Goal: Task Accomplishment & Management: Manage account settings

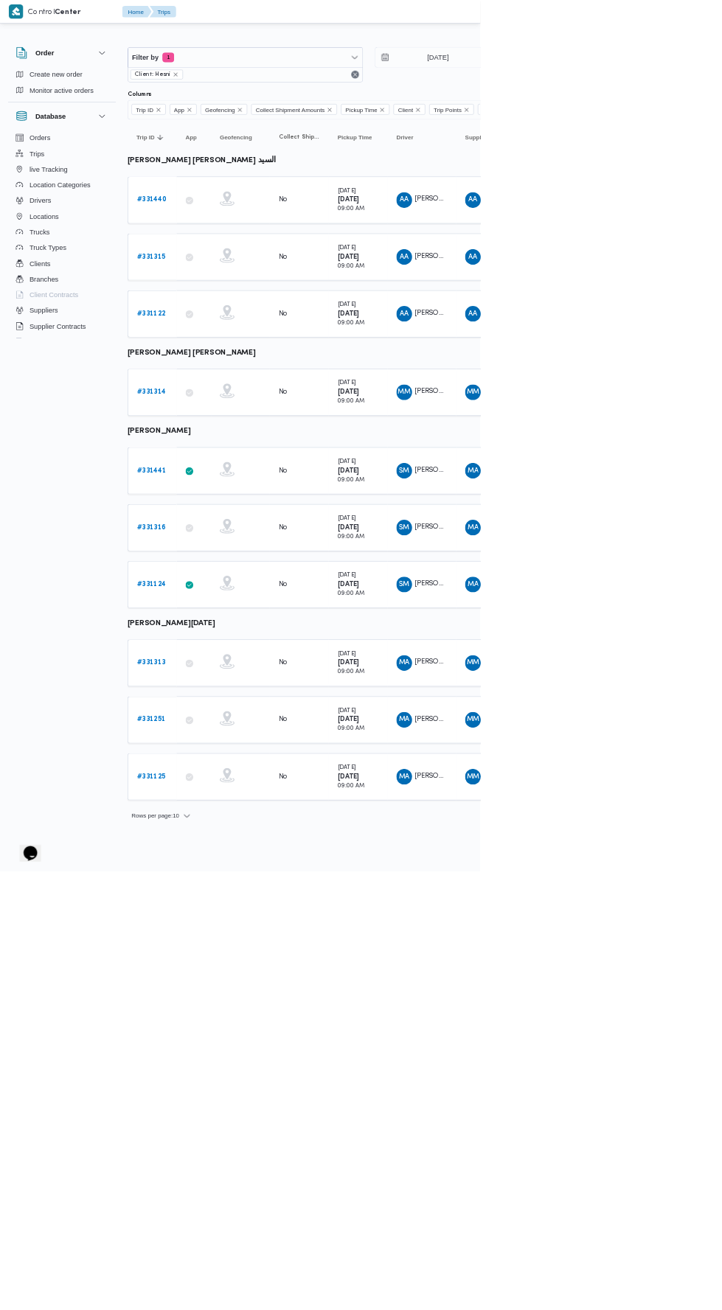
click at [664, 86] on input "14/8/2025" at bounding box center [647, 86] width 167 height 29
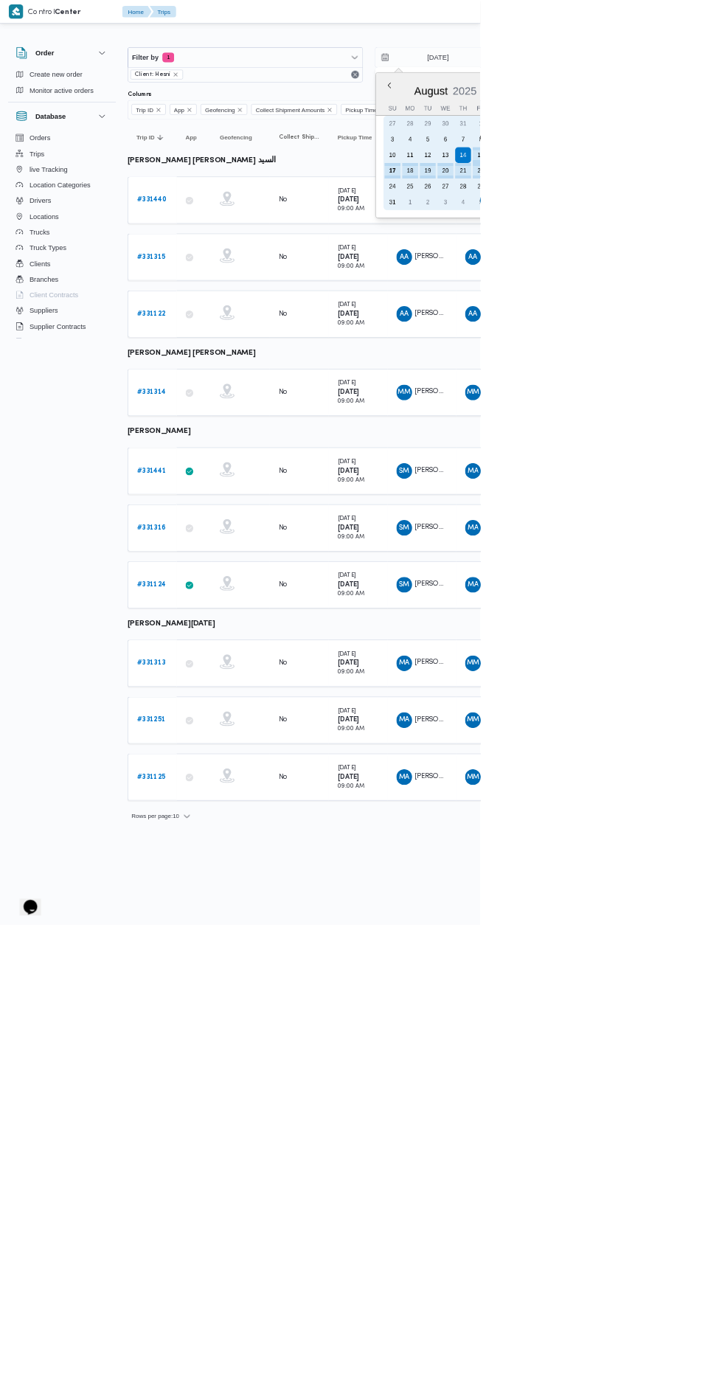
click at [583, 266] on div "17" at bounding box center [590, 257] width 24 height 24
type input "17/8/2025"
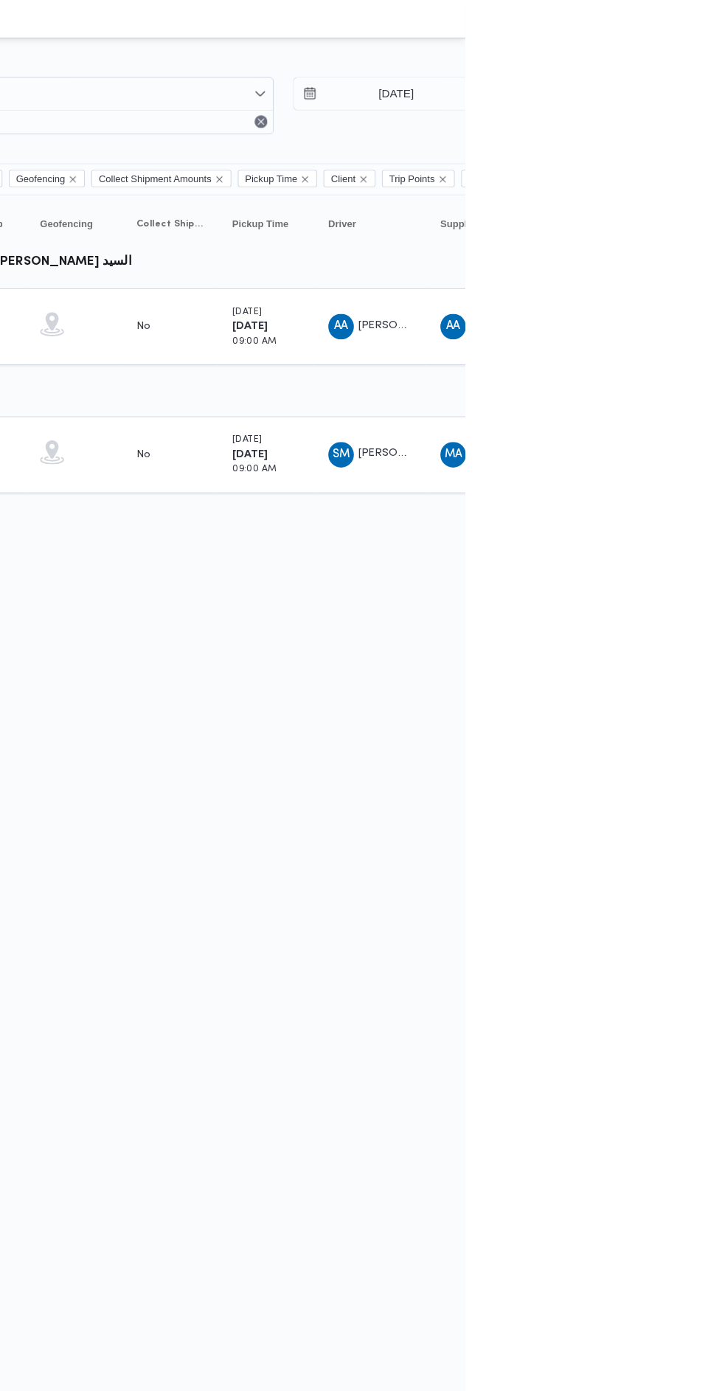
click at [717, 363] on table "Trip ID Click to sort in ascending order App Click to sort in ascending order G…" at bounding box center [634, 324] width 885 height 289
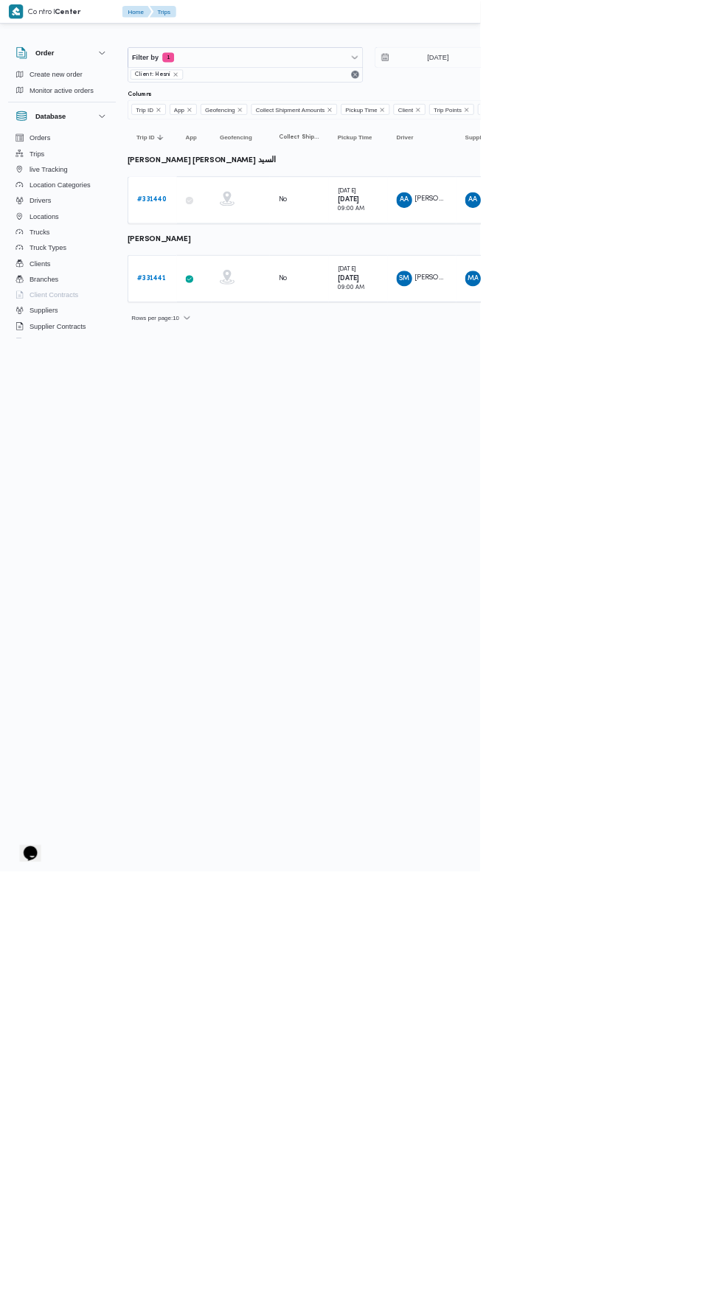
click at [237, 299] on b "# 331440" at bounding box center [228, 301] width 45 height 10
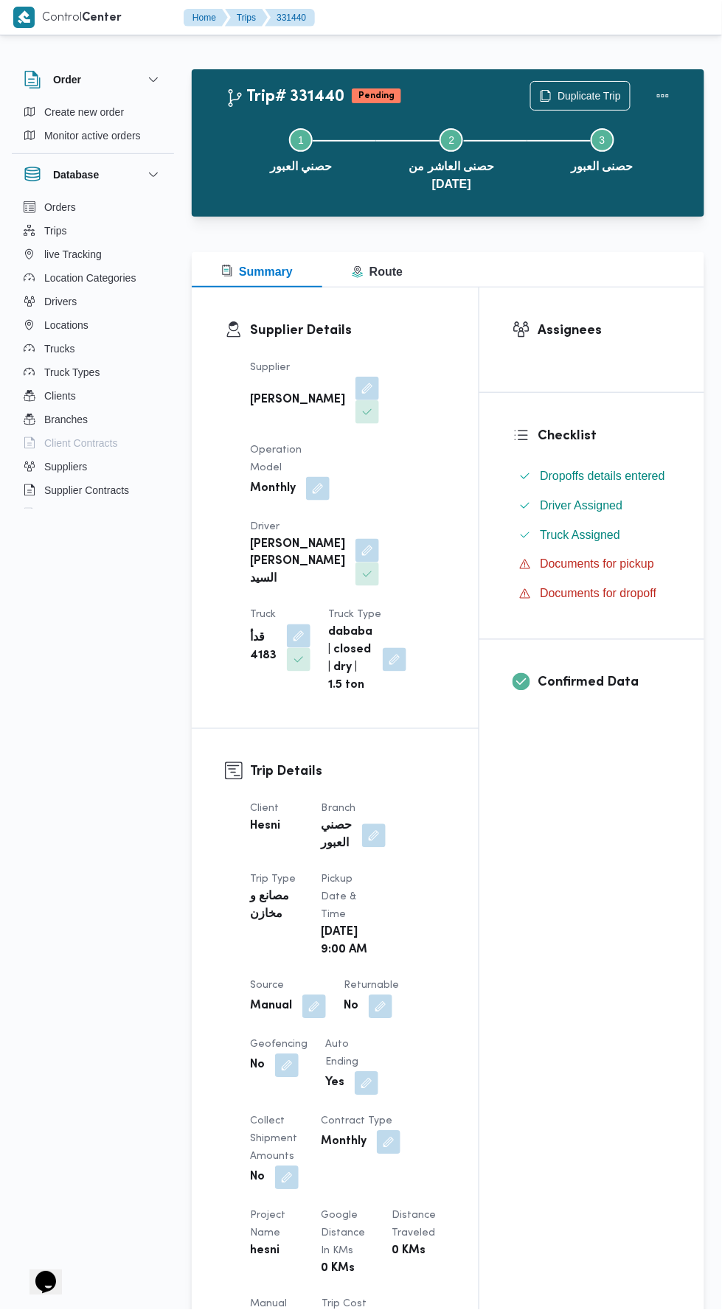
click at [380, 824] on button "button" at bounding box center [374, 836] width 24 height 24
click at [337, 859] on input "Choose a branch" at bounding box center [337, 860] width 1 height 18
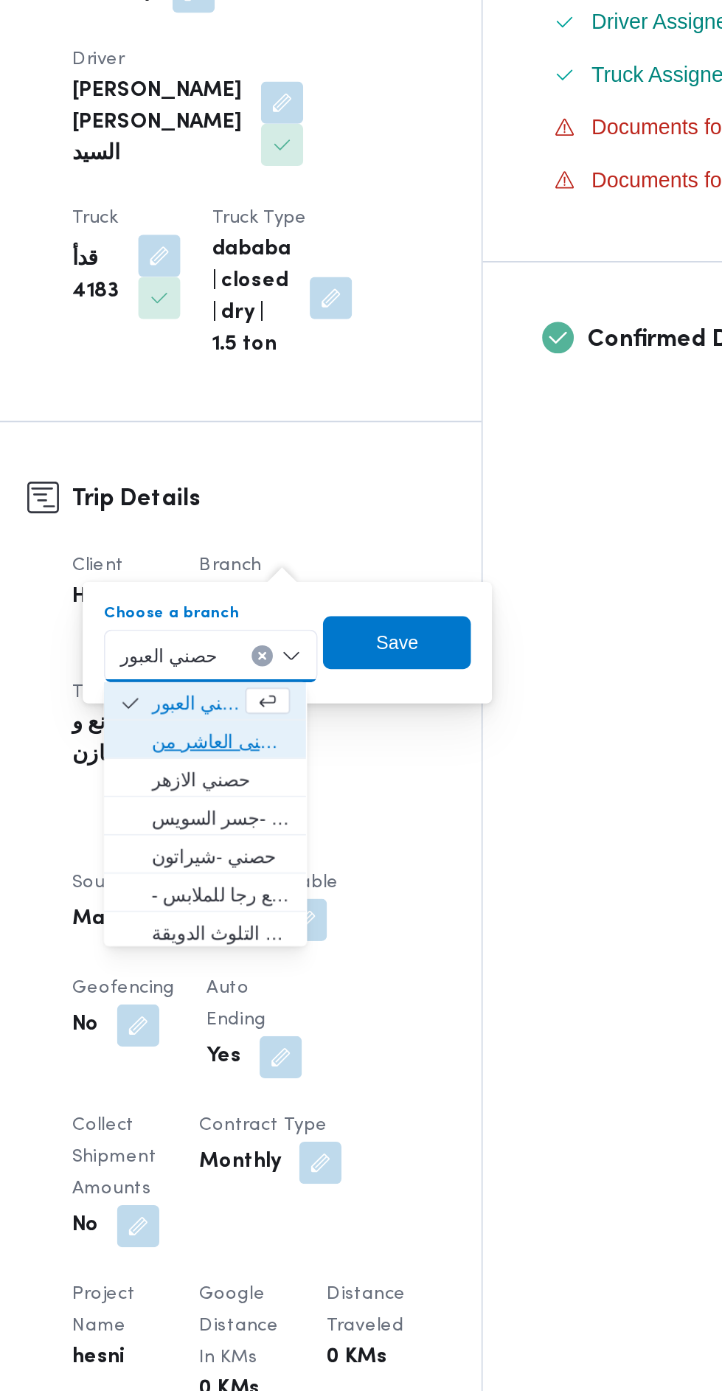
click at [347, 908] on span "حصنى العاشر من [DATE]" at bounding box center [332, 908] width 77 height 18
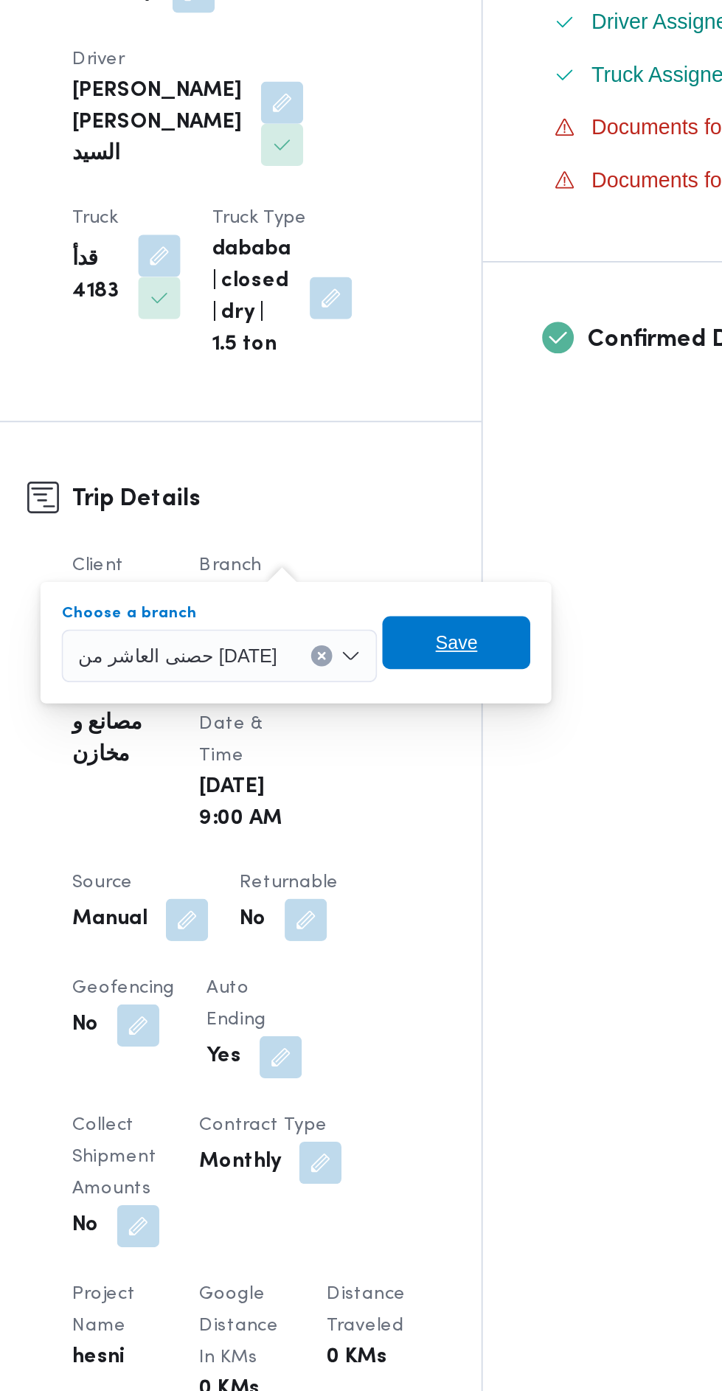
click at [453, 857] on span "Save" at bounding box center [465, 852] width 24 height 18
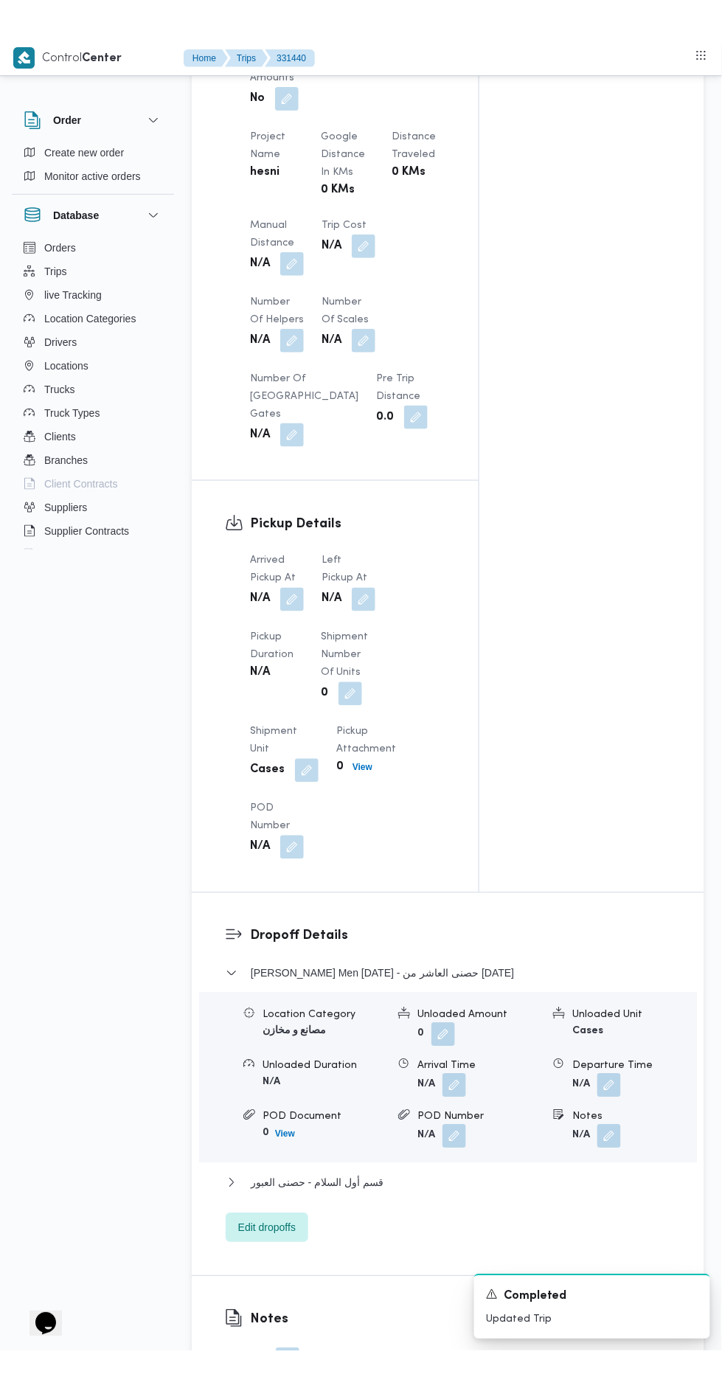
scroll to position [1109, 0]
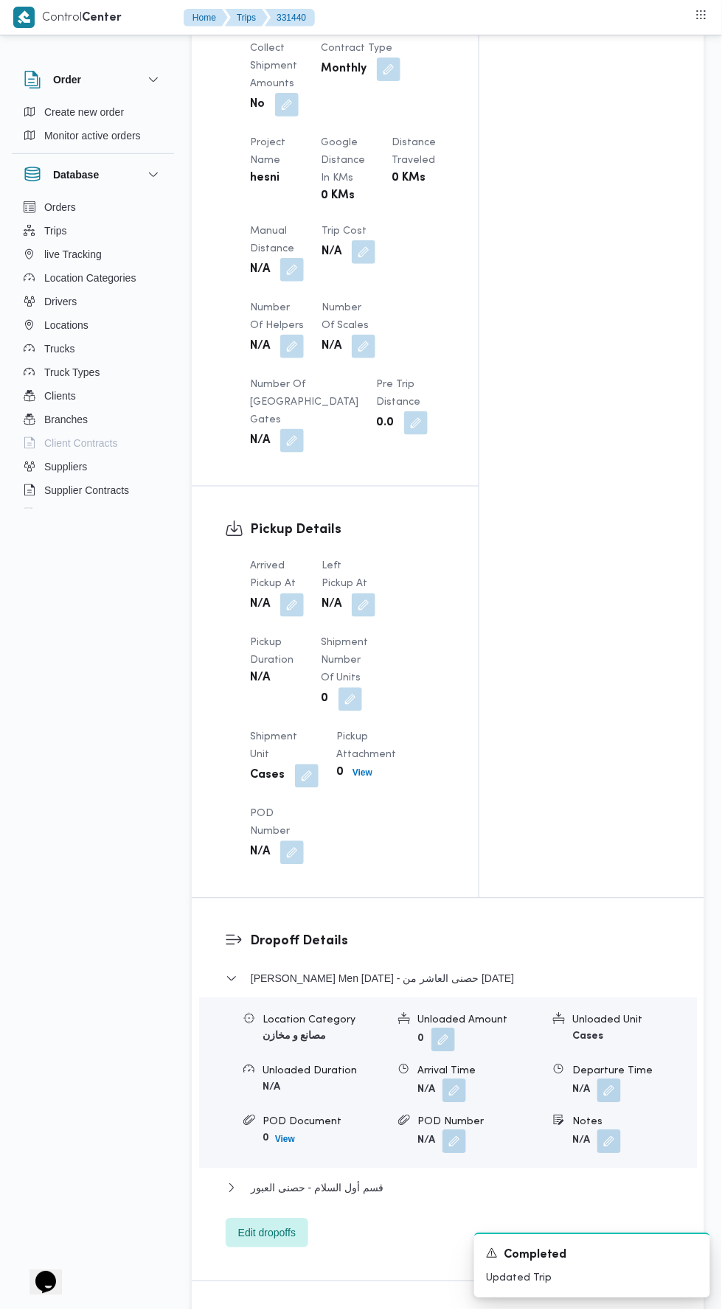
click at [302, 616] on span at bounding box center [288, 606] width 31 height 24
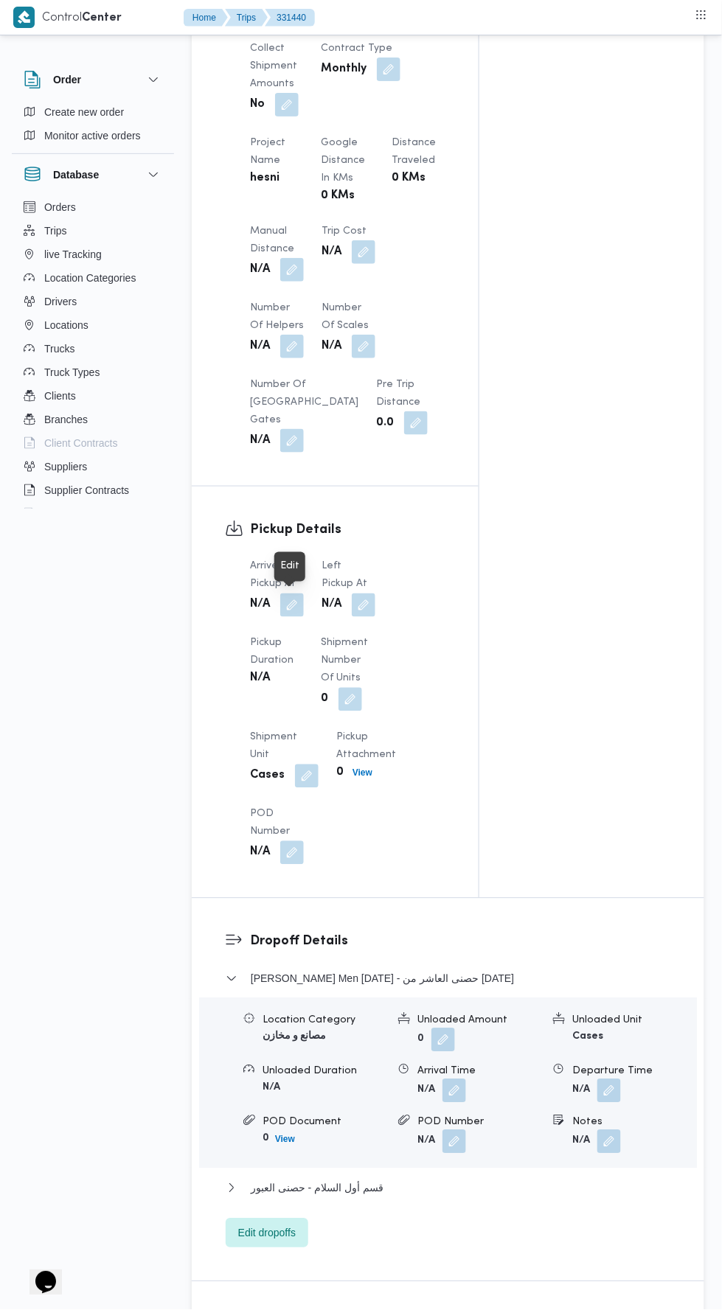
click at [292, 664] on dt "Pickup Duration" at bounding box center [276, 652] width 53 height 35
click at [294, 600] on button "button" at bounding box center [292, 606] width 24 height 24
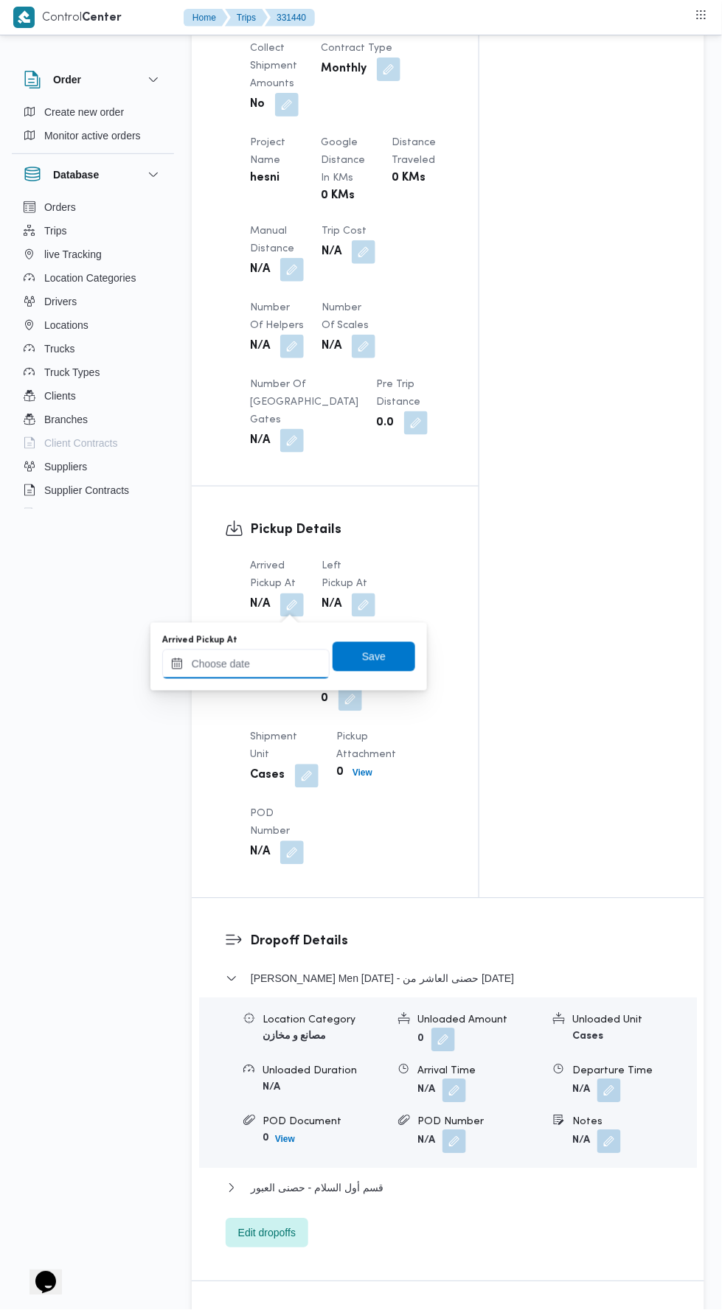
click at [276, 663] on input "Arrived Pickup At" at bounding box center [245, 664] width 167 height 29
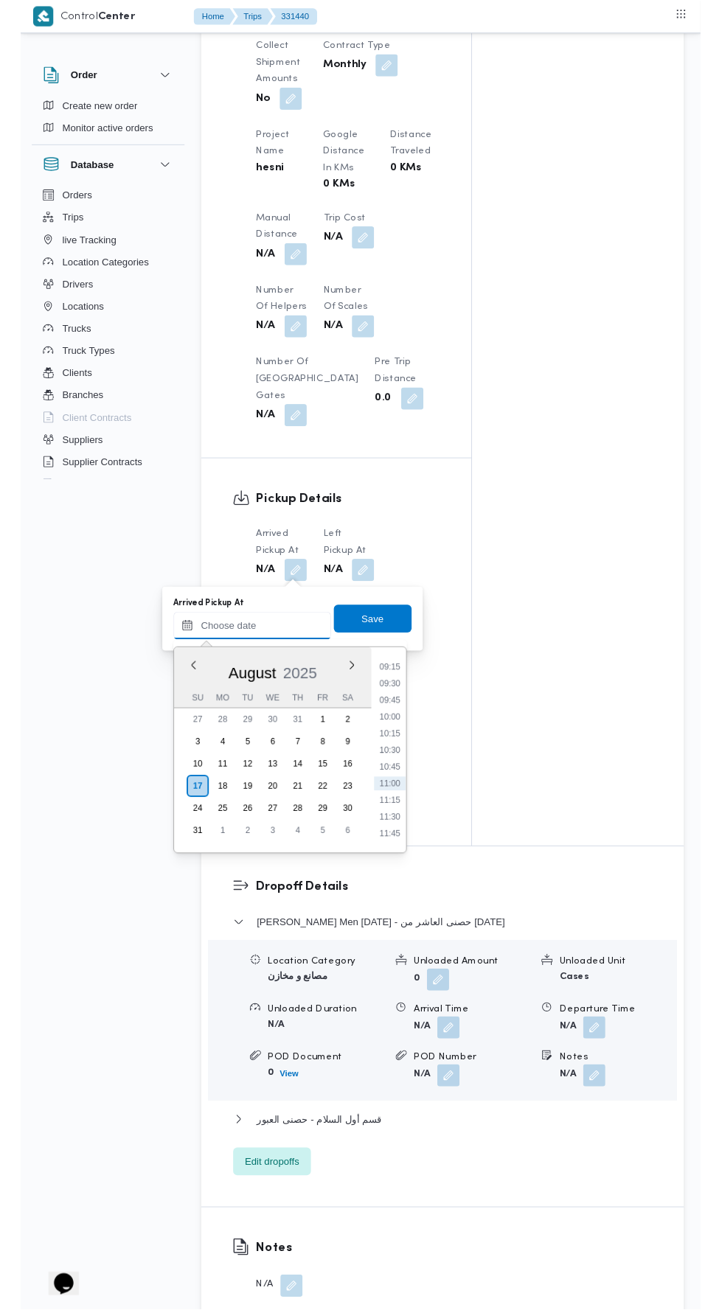
scroll to position [652, 0]
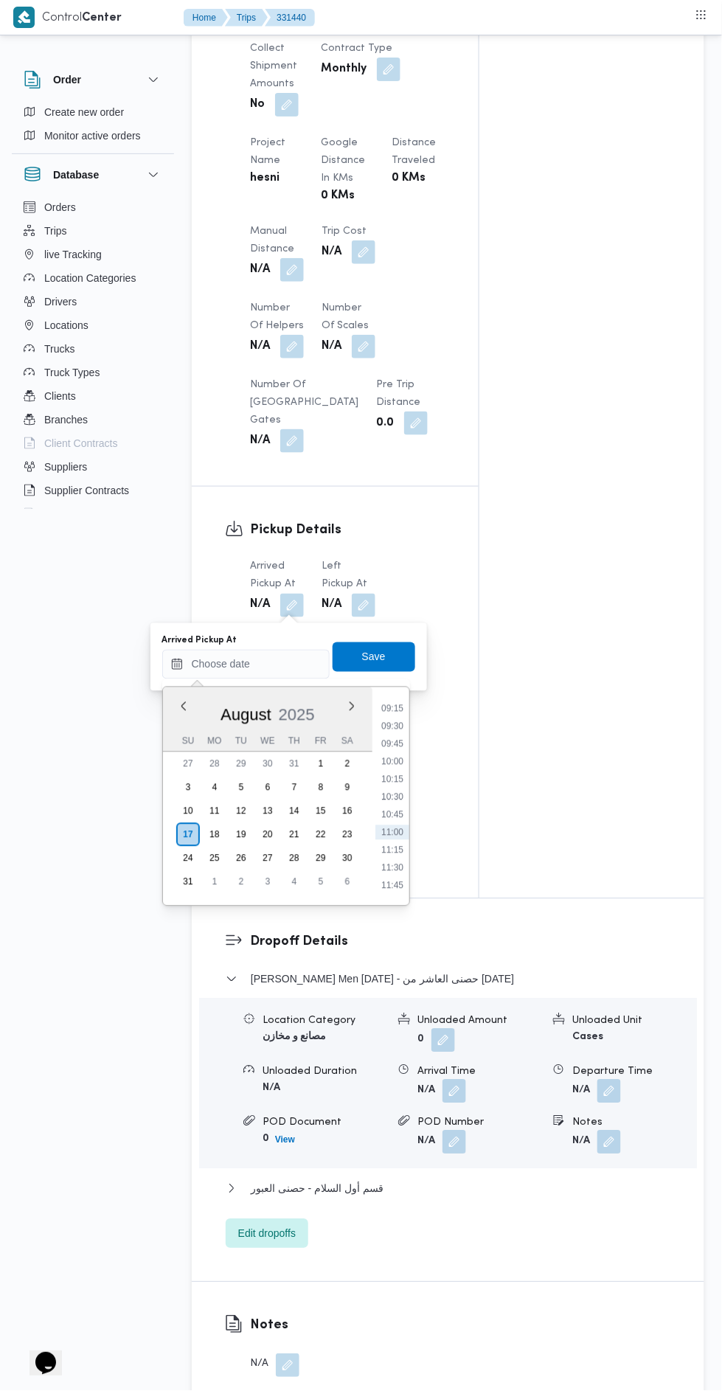
click at [393, 717] on ul "00:00 00:15 00:30 00:45 01:00 01:15 01:30 01:45 02:00 02:15 02:30 02:45 03:00 0…" at bounding box center [392, 796] width 34 height 195
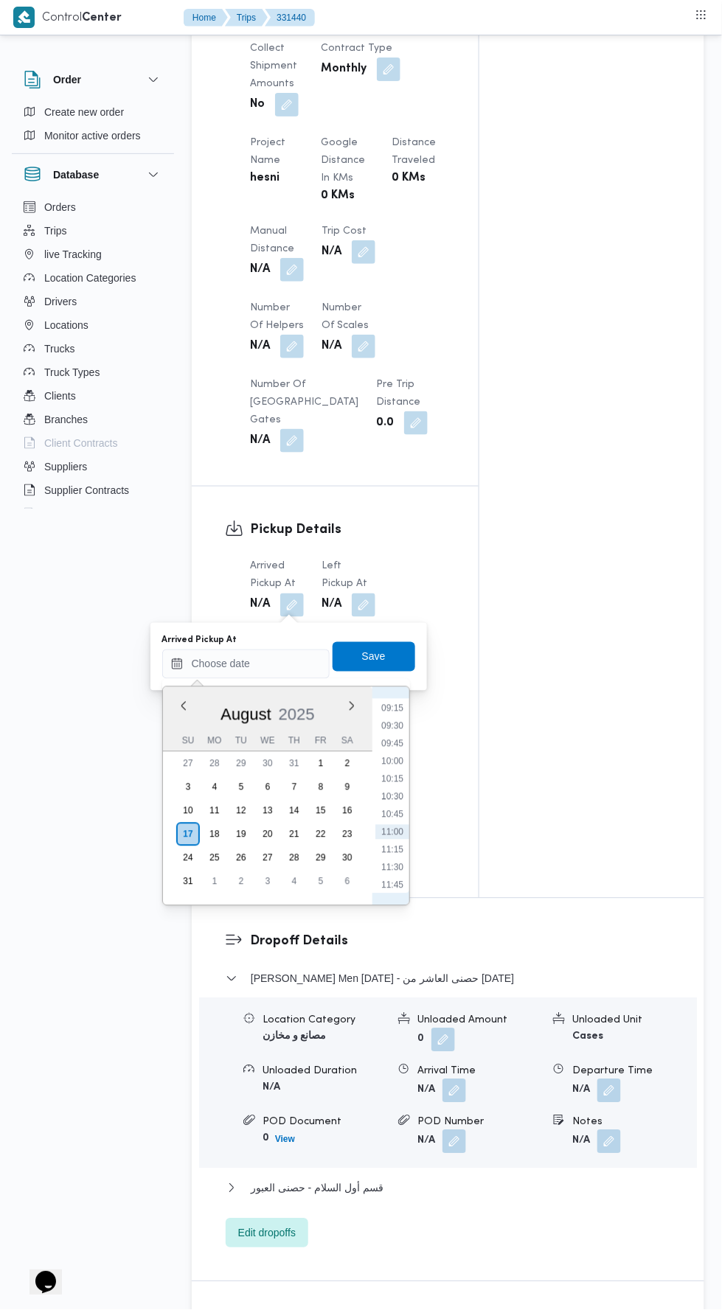
click at [387, 706] on li "09:15" at bounding box center [392, 708] width 34 height 15
type input "17/08/2025 09:15"
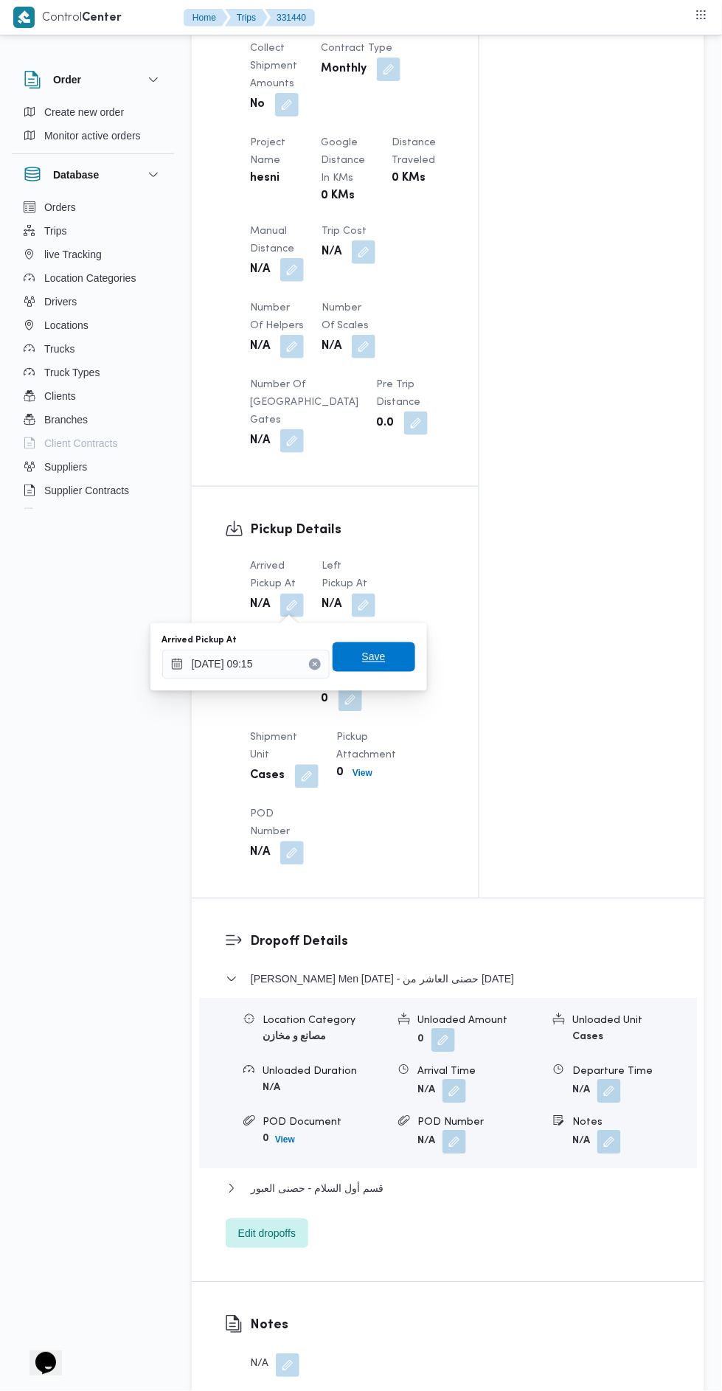
click at [382, 661] on span "Save" at bounding box center [374, 657] width 24 height 18
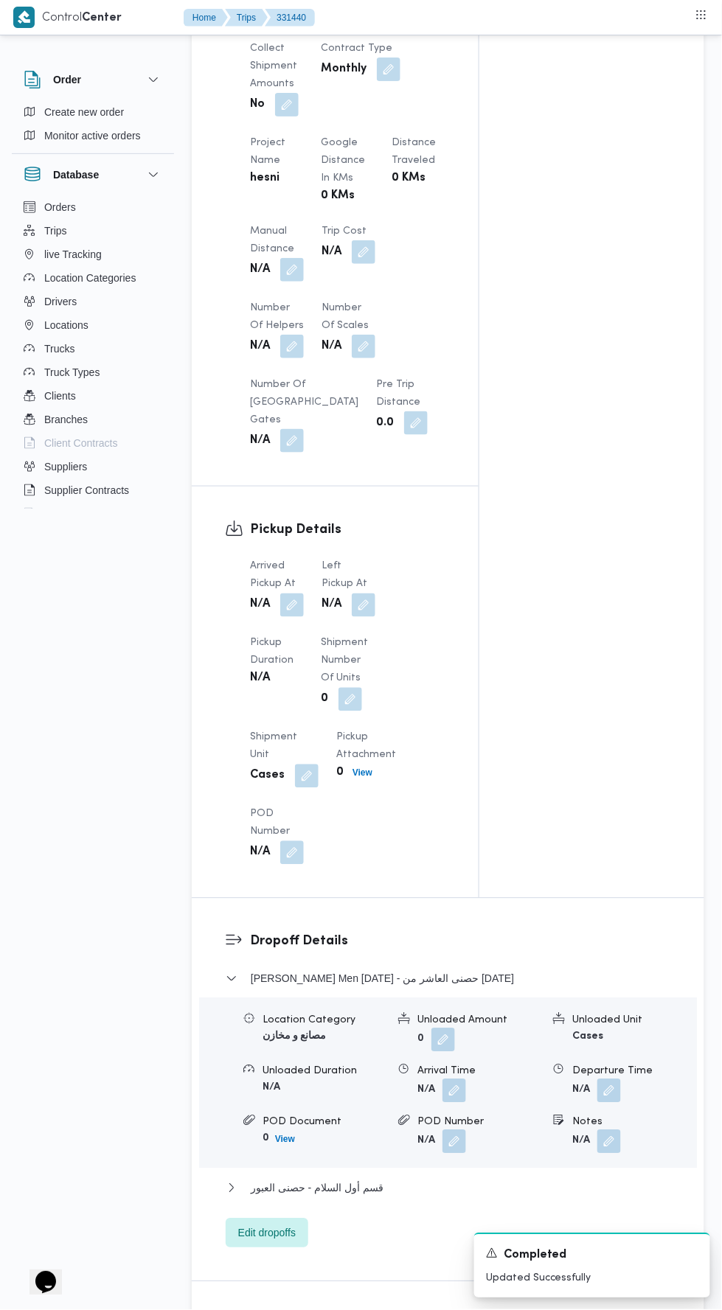
click at [365, 600] on button "button" at bounding box center [364, 606] width 24 height 24
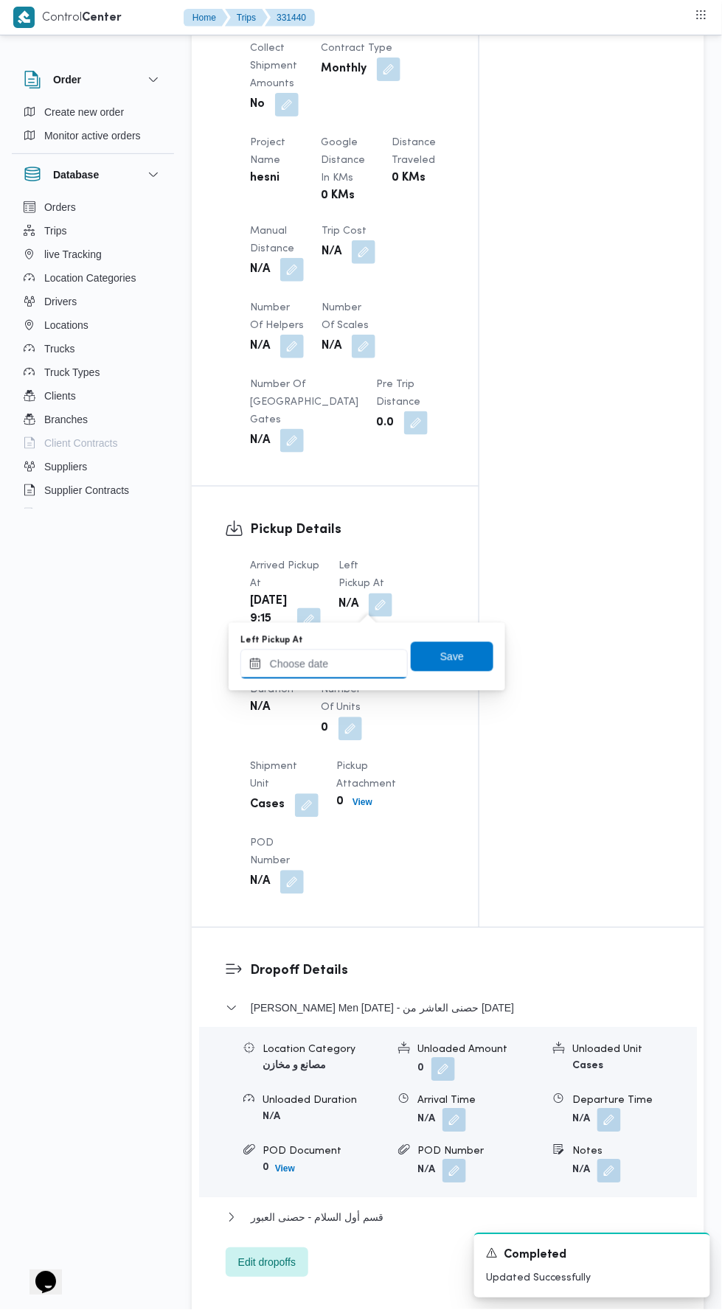
click at [359, 661] on input "Left Pickup At" at bounding box center [323, 664] width 167 height 29
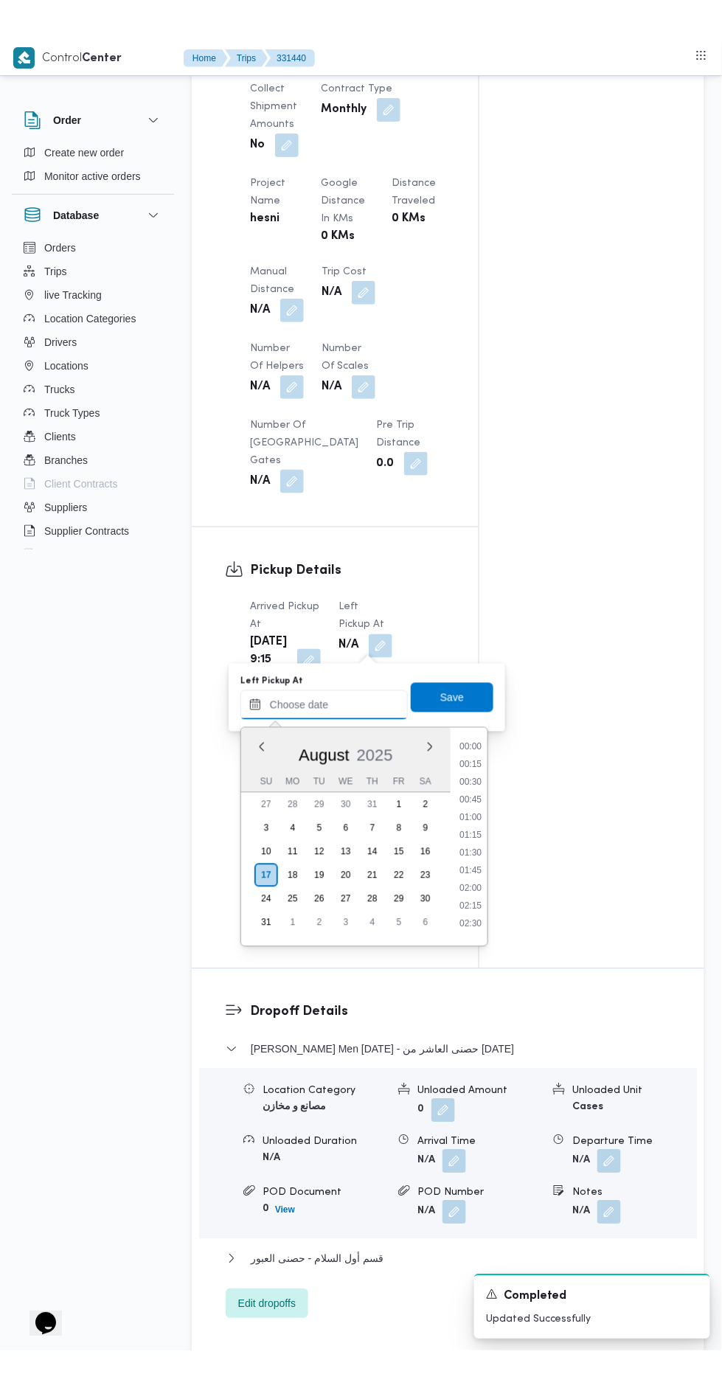
scroll to position [677, 0]
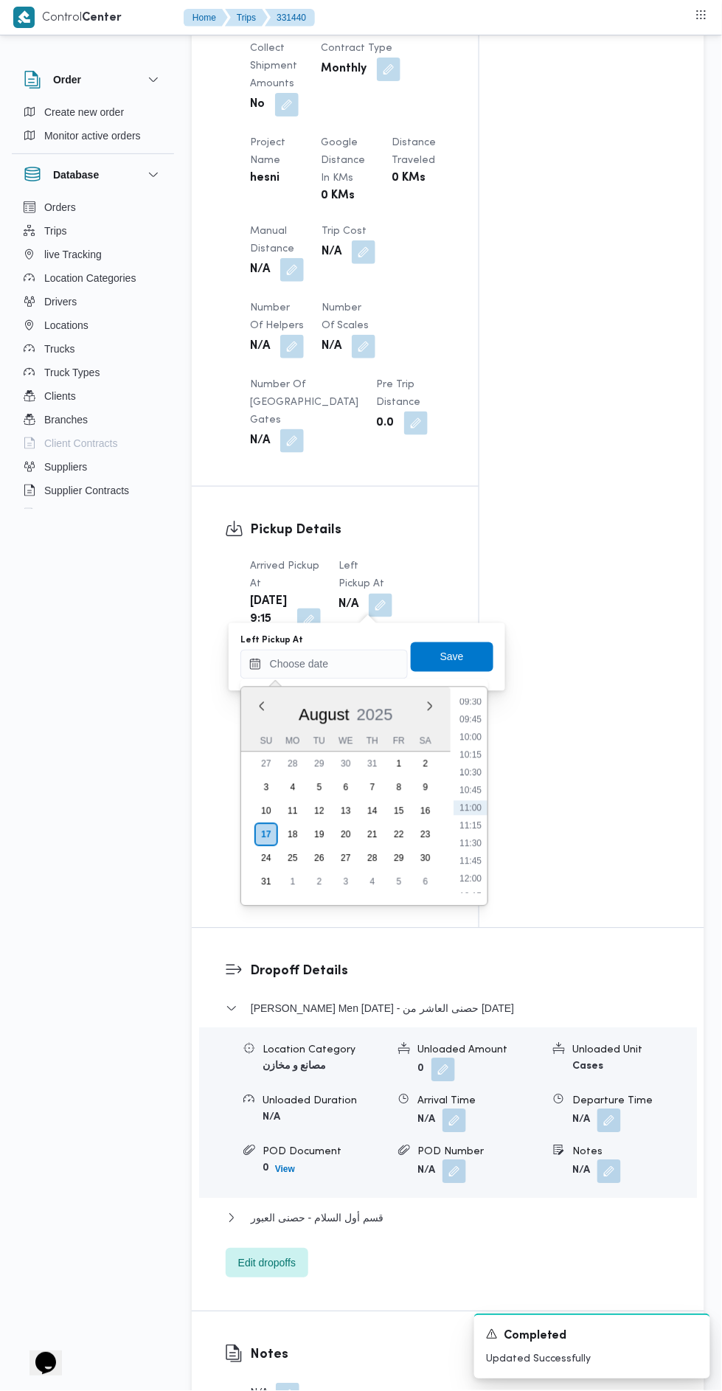
click at [470, 725] on li "09:45" at bounding box center [470, 719] width 34 height 15
type input "17/08/2025 09:45"
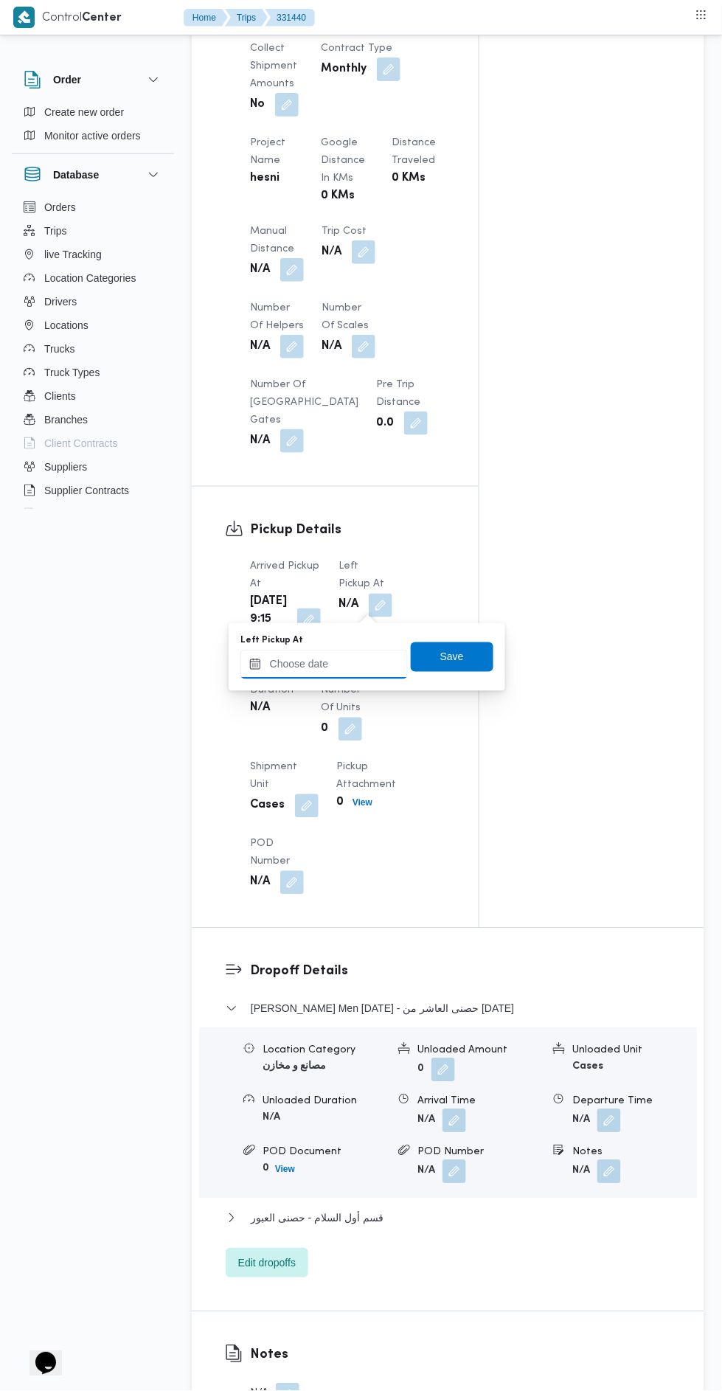
click at [361, 658] on input "Left Pickup At" at bounding box center [323, 664] width 167 height 29
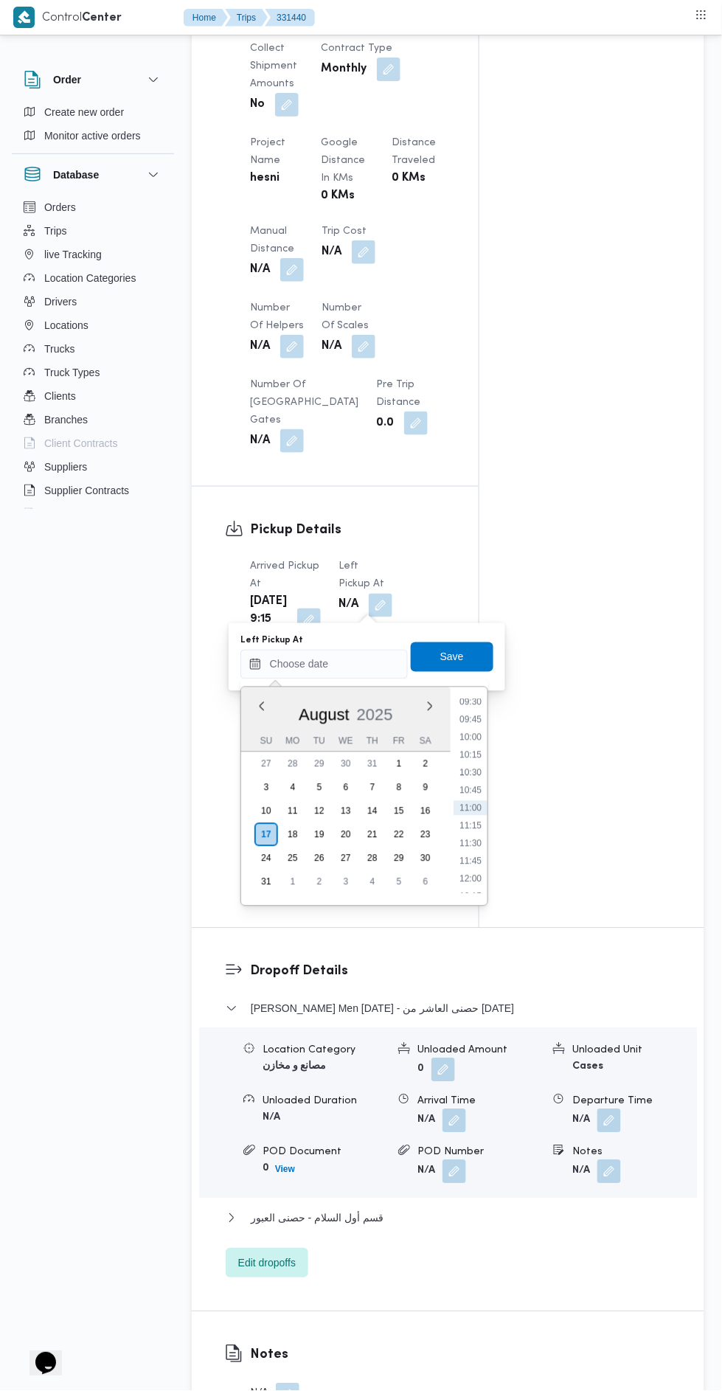
click at [472, 736] on li "10:00" at bounding box center [470, 737] width 34 height 15
type input "17/08/2025 10:00"
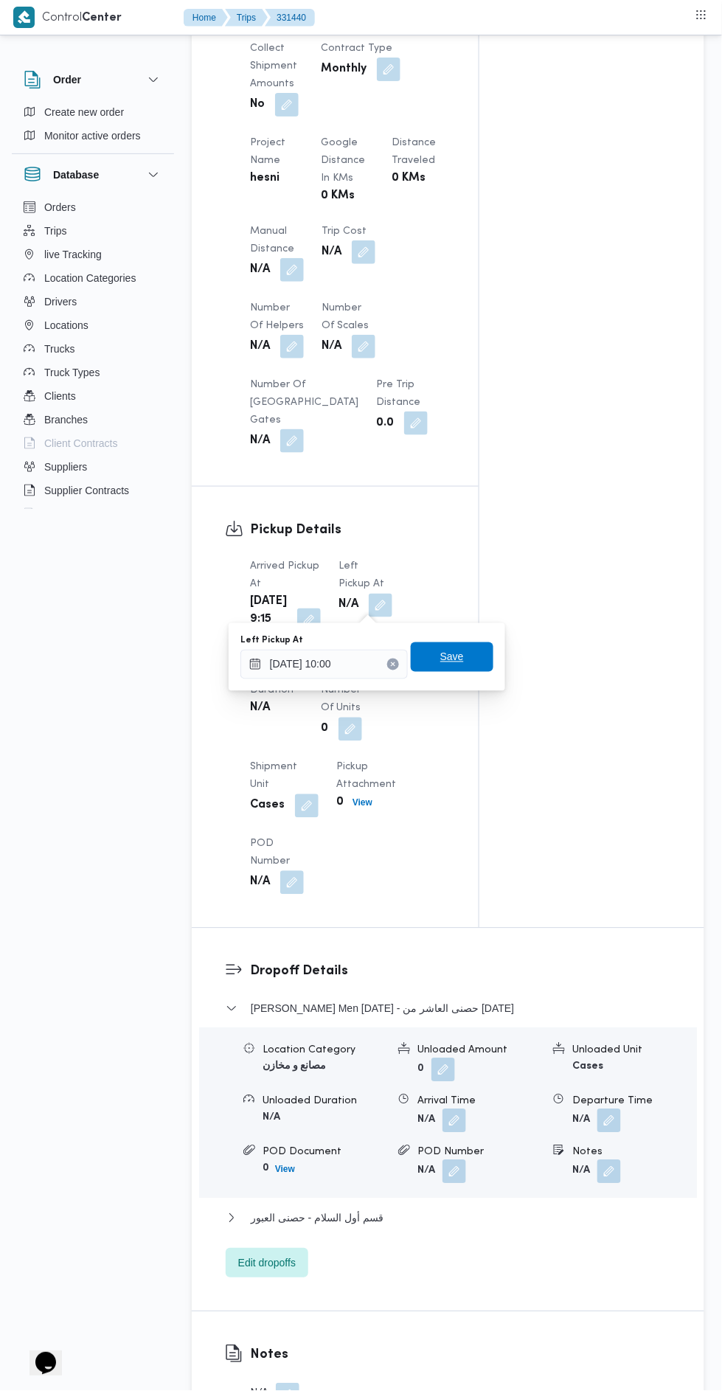
click at [453, 655] on span "Save" at bounding box center [452, 657] width 24 height 18
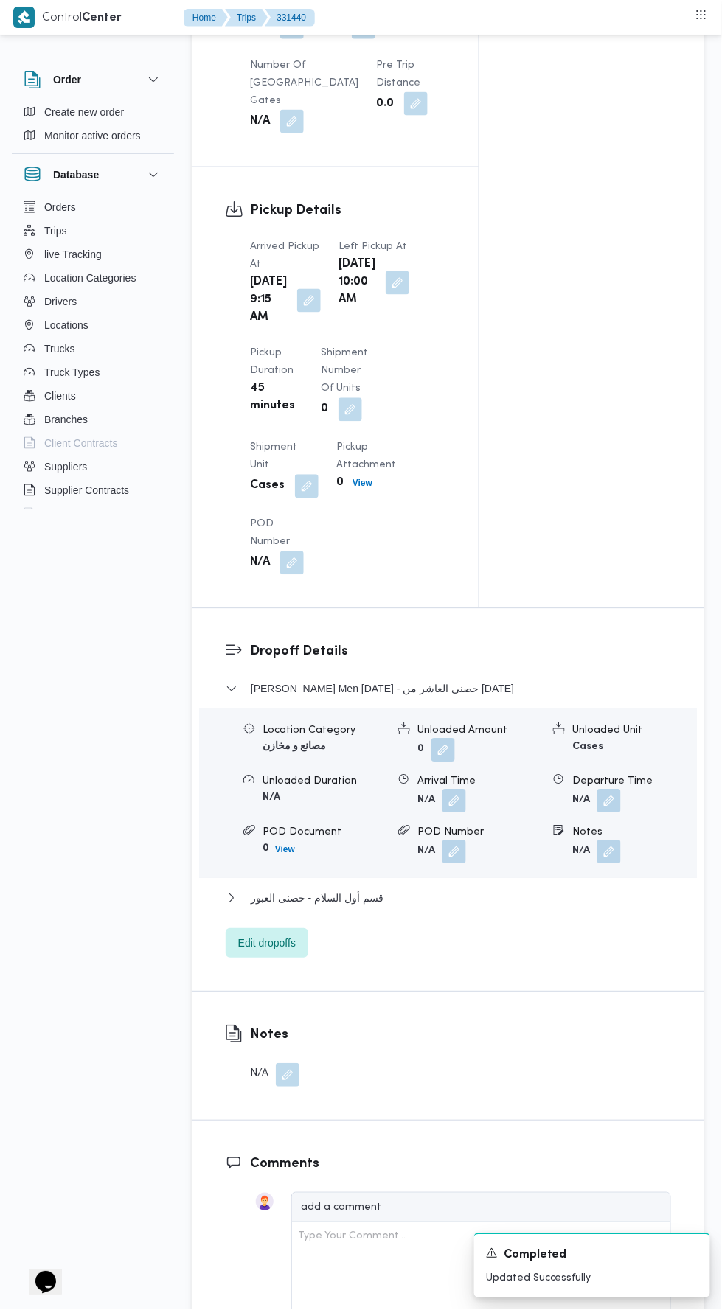
scroll to position [1435, 0]
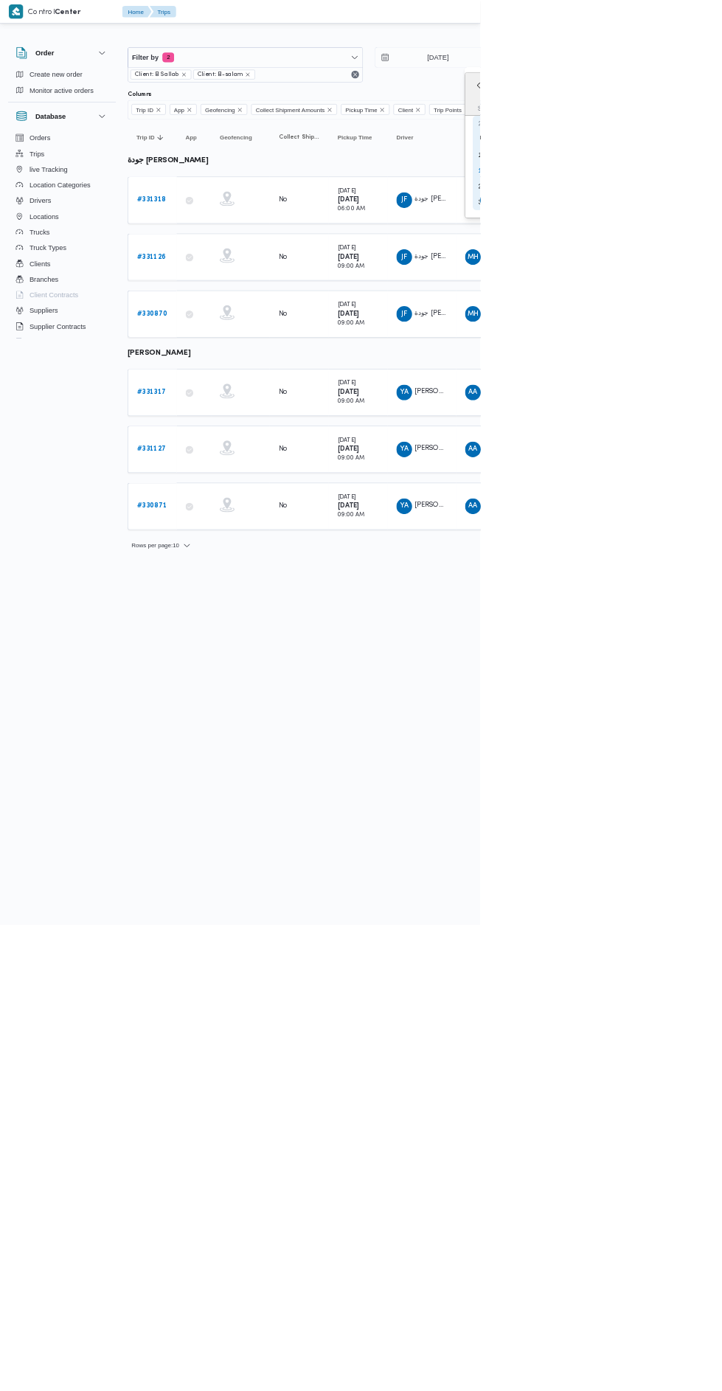
type input "28/8/2025"
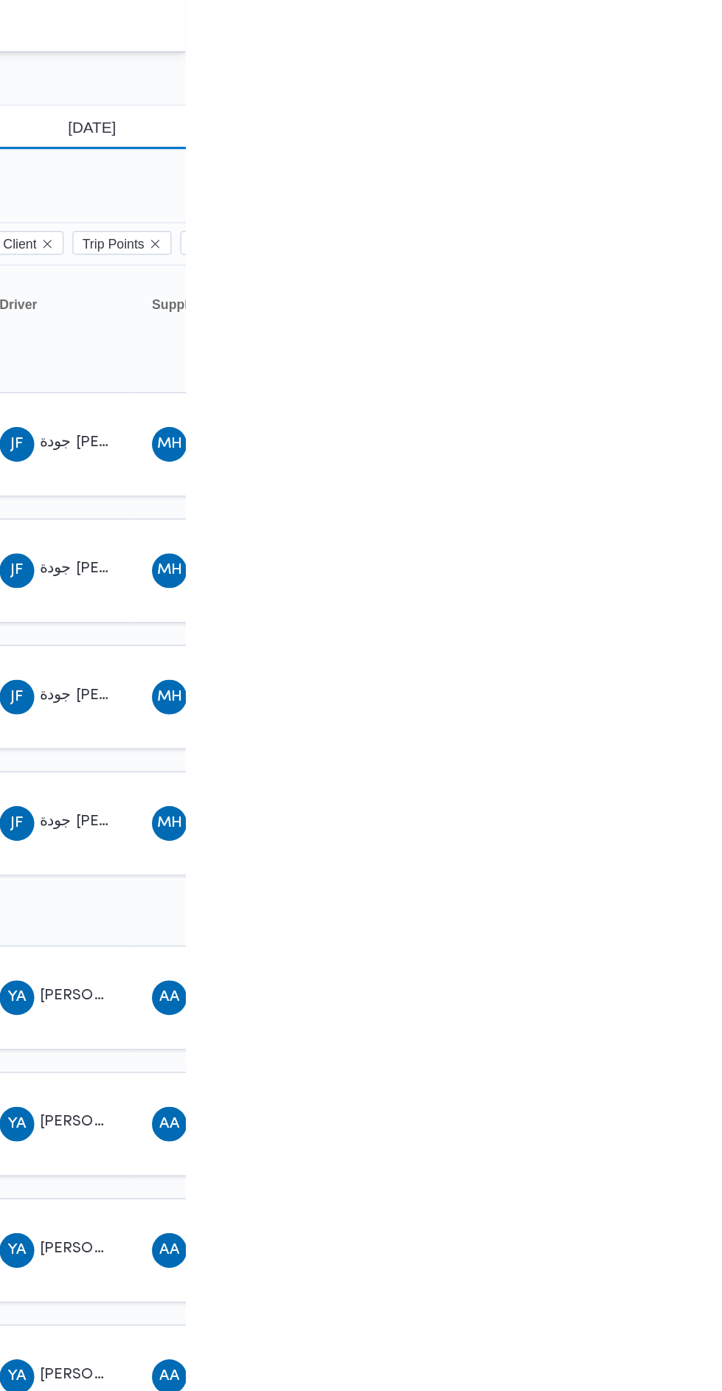
click at [651, 85] on input "13/8/2025" at bounding box center [647, 86] width 167 height 29
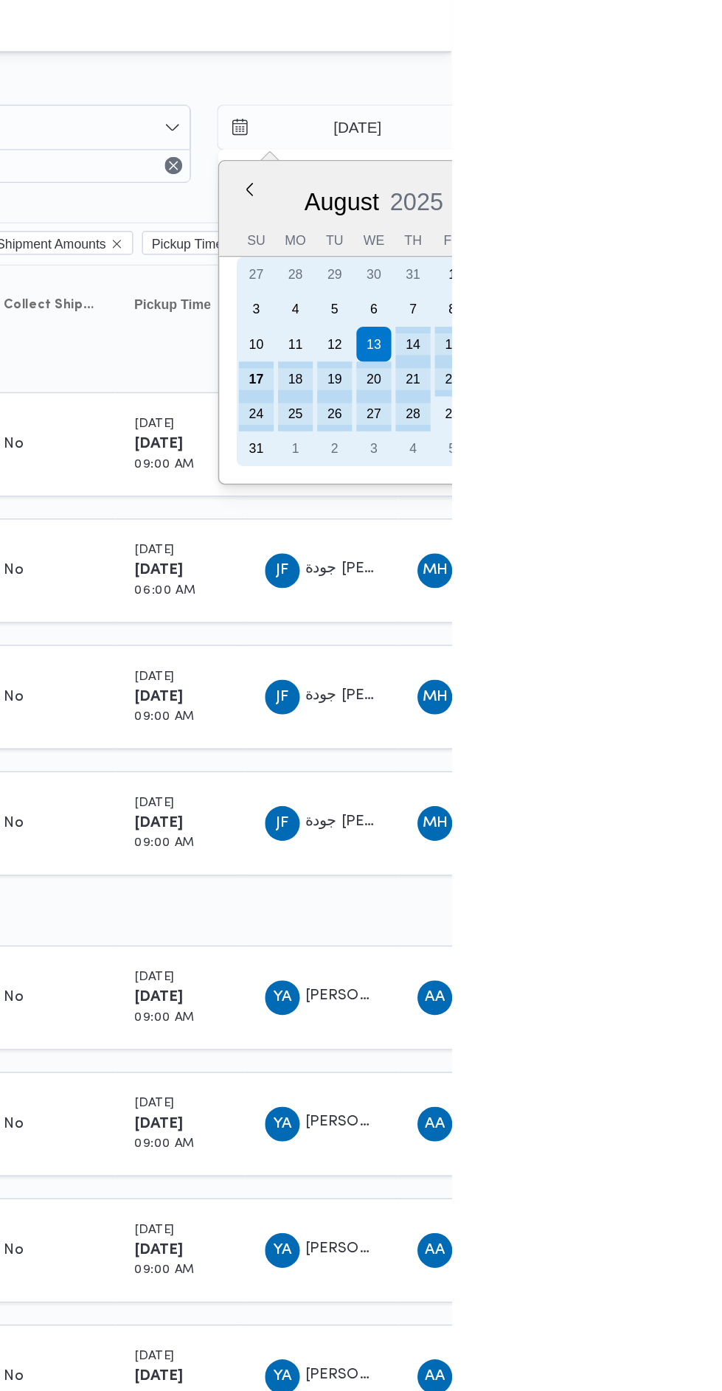
click at [588, 255] on div "17" at bounding box center [590, 257] width 24 height 24
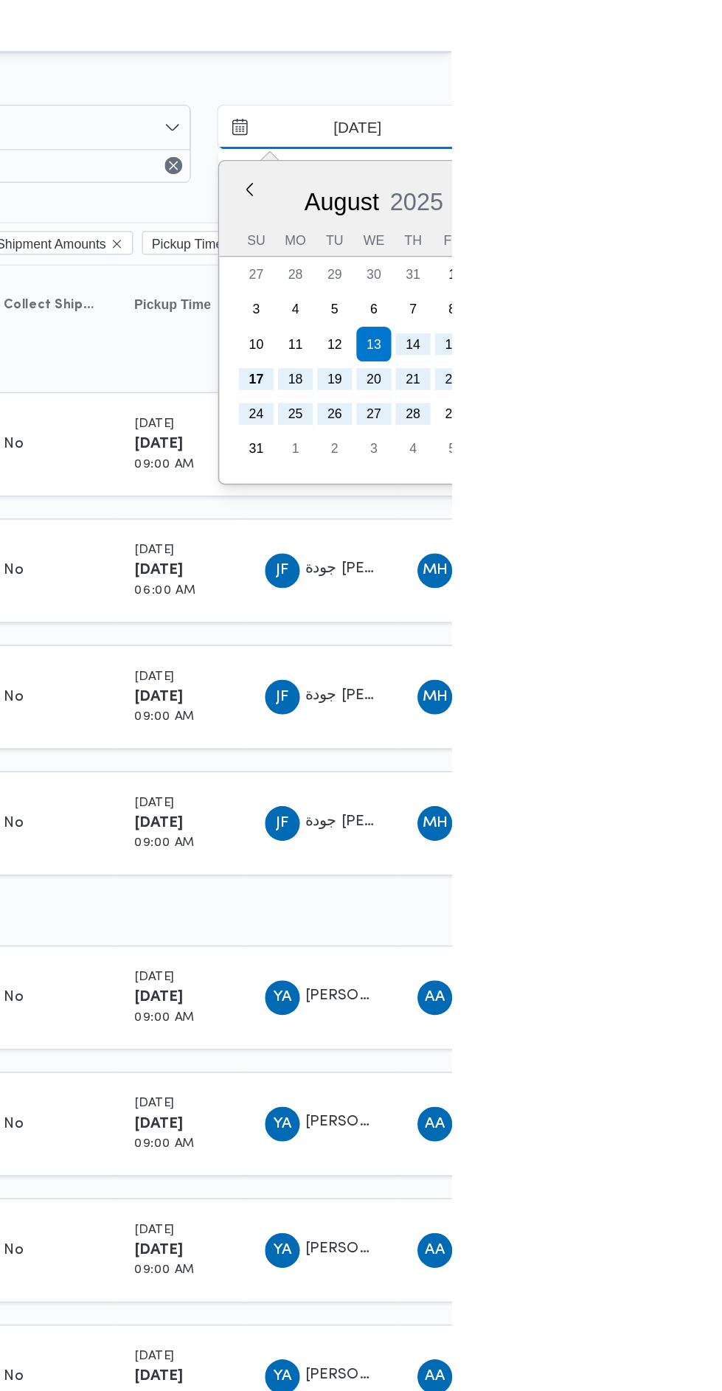
type input "17/8/2025"
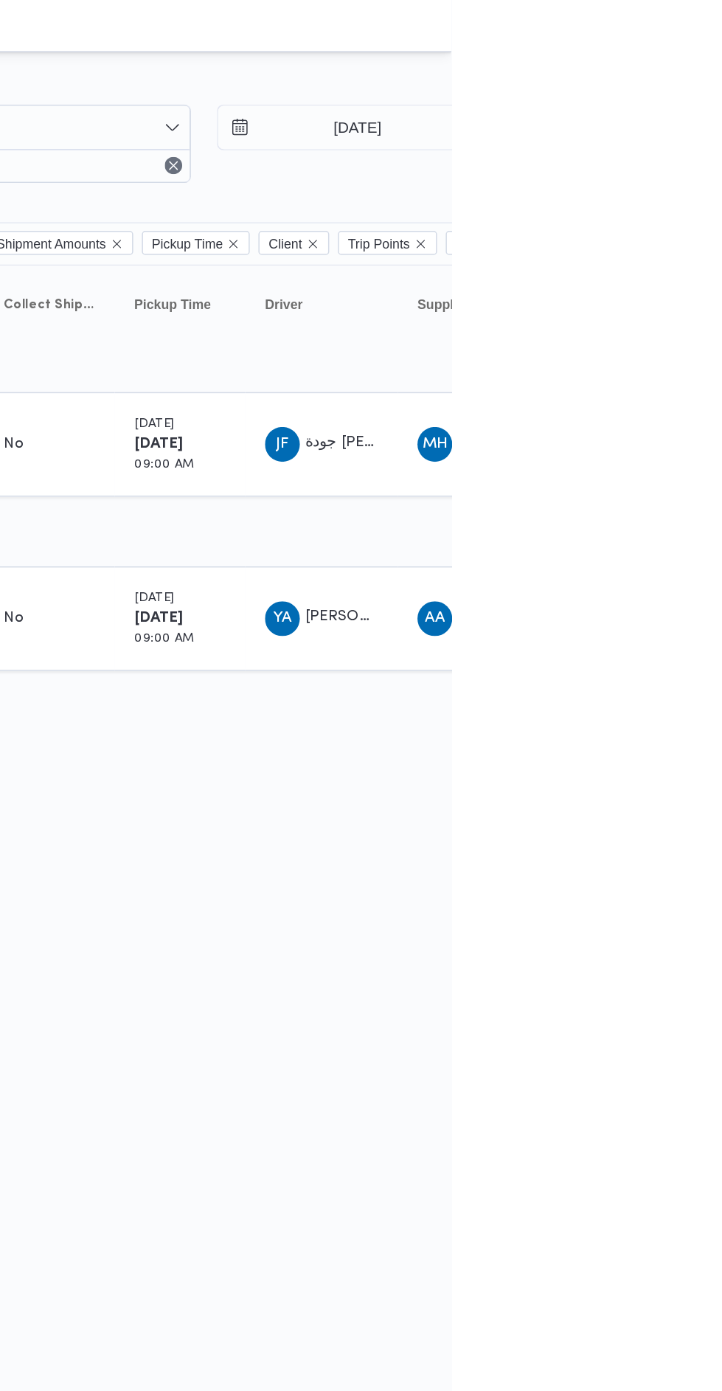
click at [605, 407] on span "YA" at bounding box center [608, 419] width 13 height 24
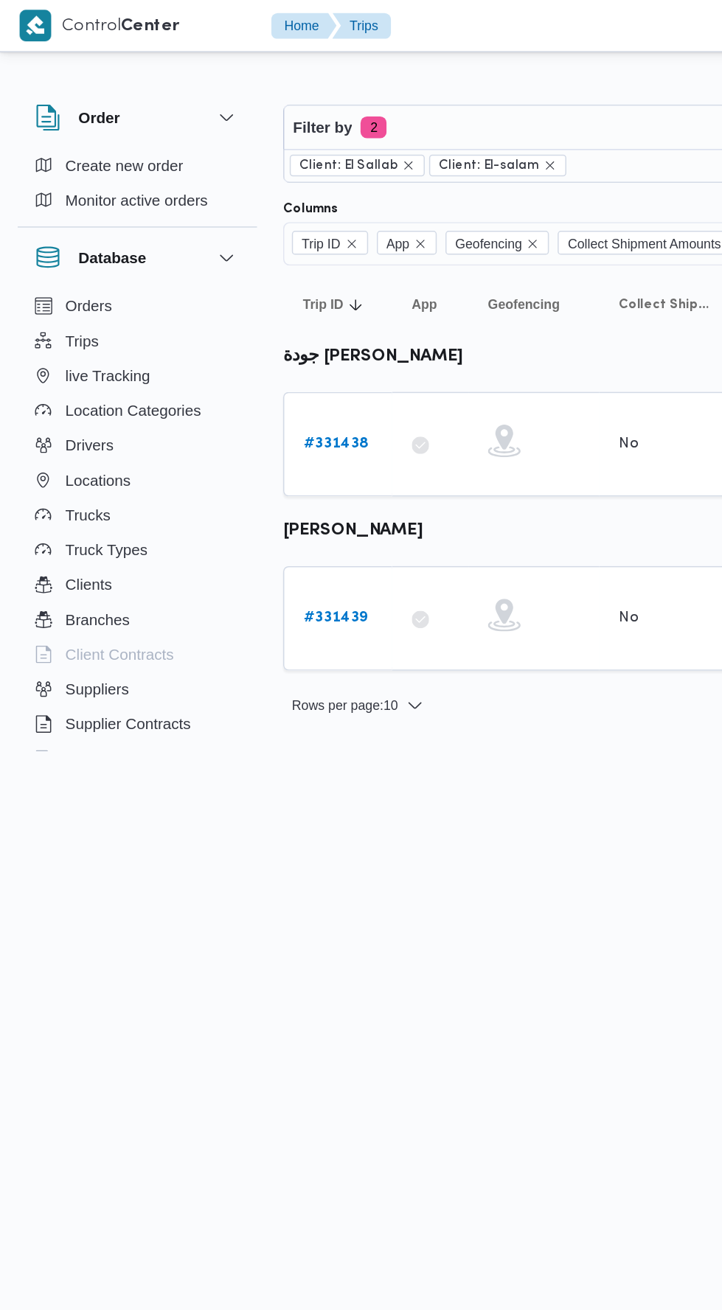
click at [209, 417] on b "# 331439" at bounding box center [227, 419] width 43 height 10
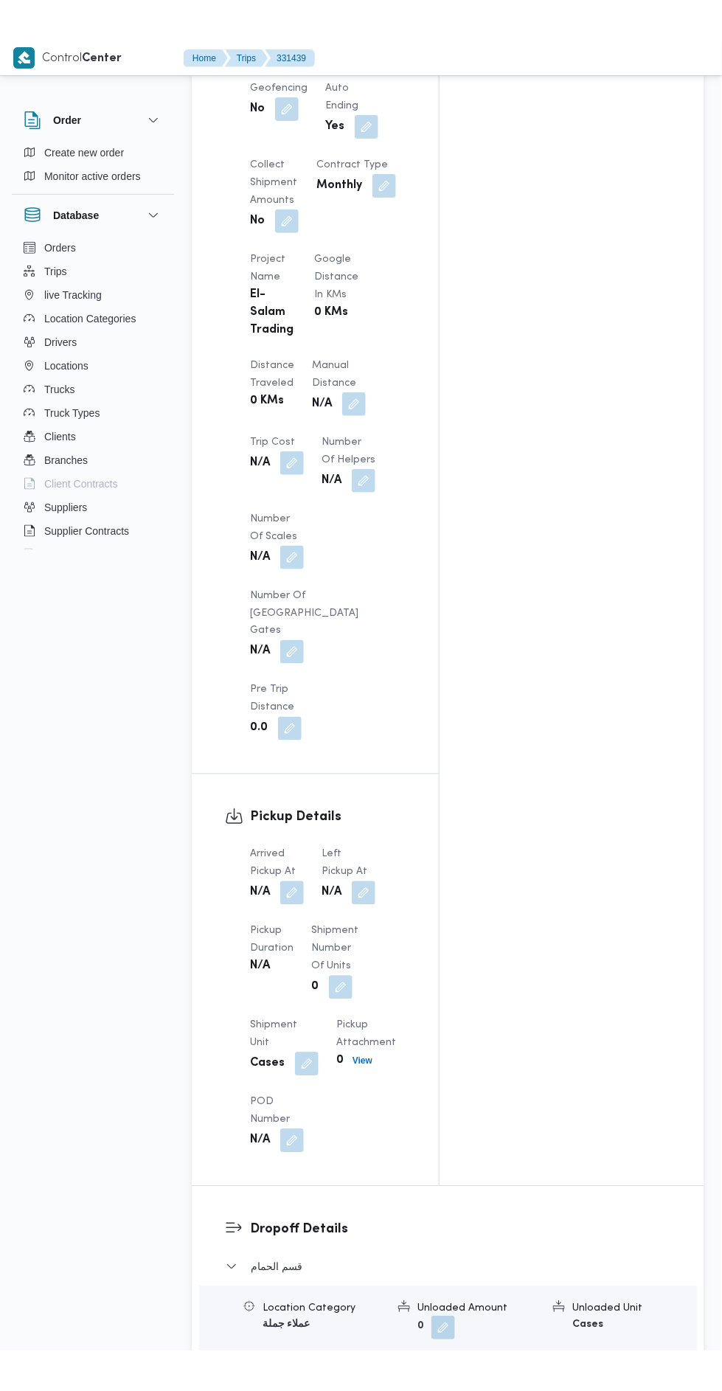
scroll to position [1076, 0]
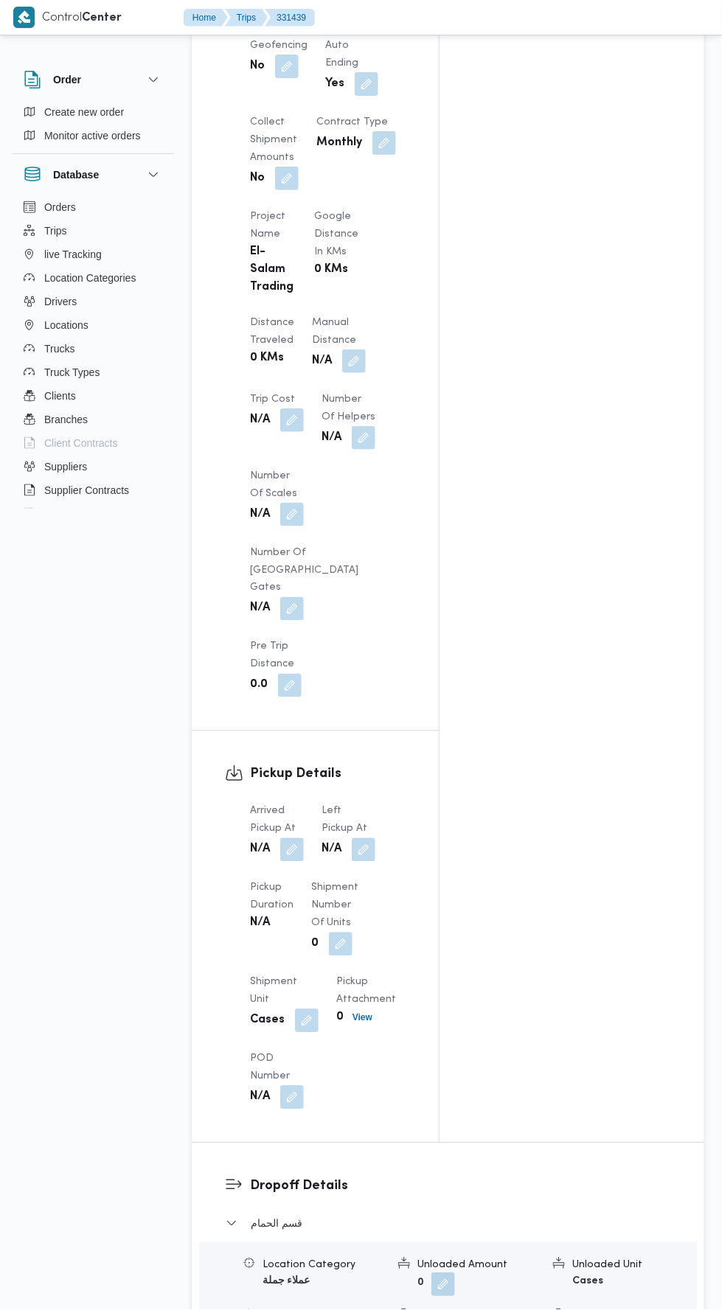
click at [288, 838] on button "button" at bounding box center [292, 850] width 24 height 24
click at [242, 647] on input "Arrived Pickup At" at bounding box center [245, 643] width 167 height 29
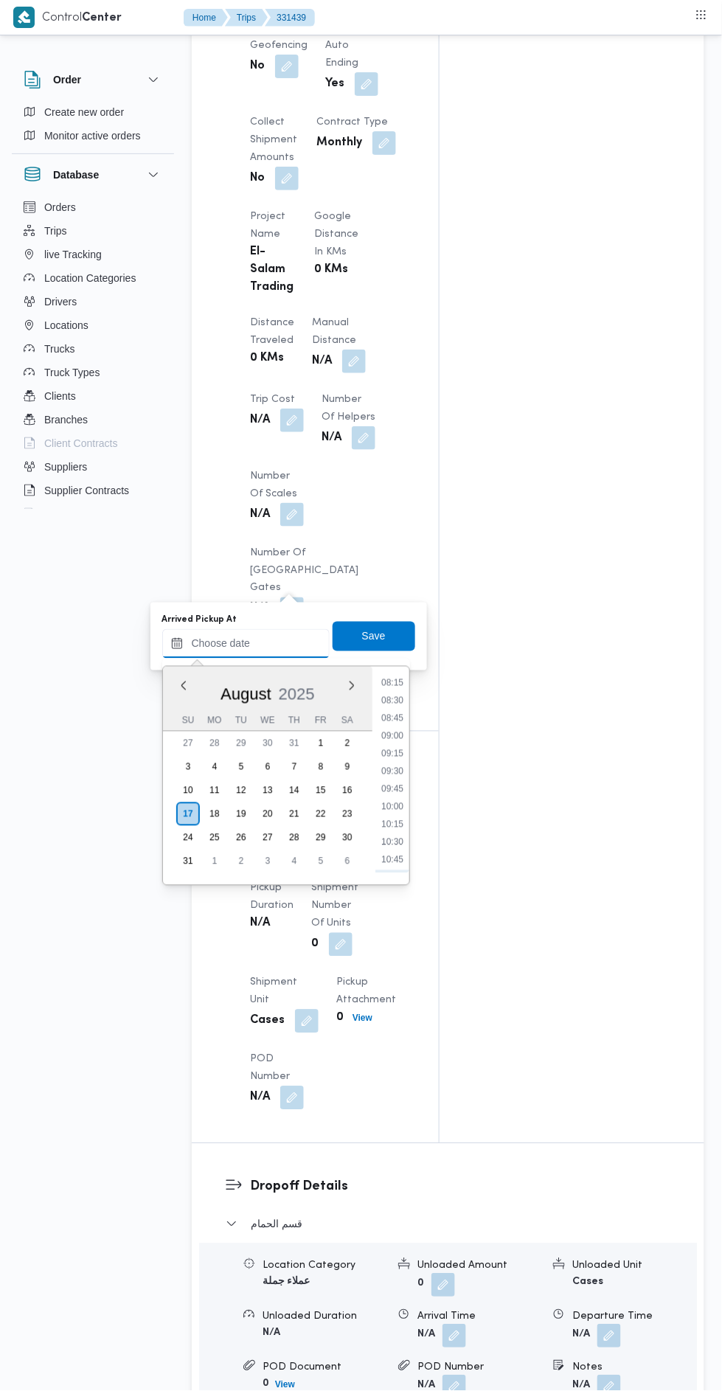
scroll to position [584, 0]
click at [388, 737] on li "09:00" at bounding box center [392, 738] width 34 height 15
type input "17/08/2025 09:00"
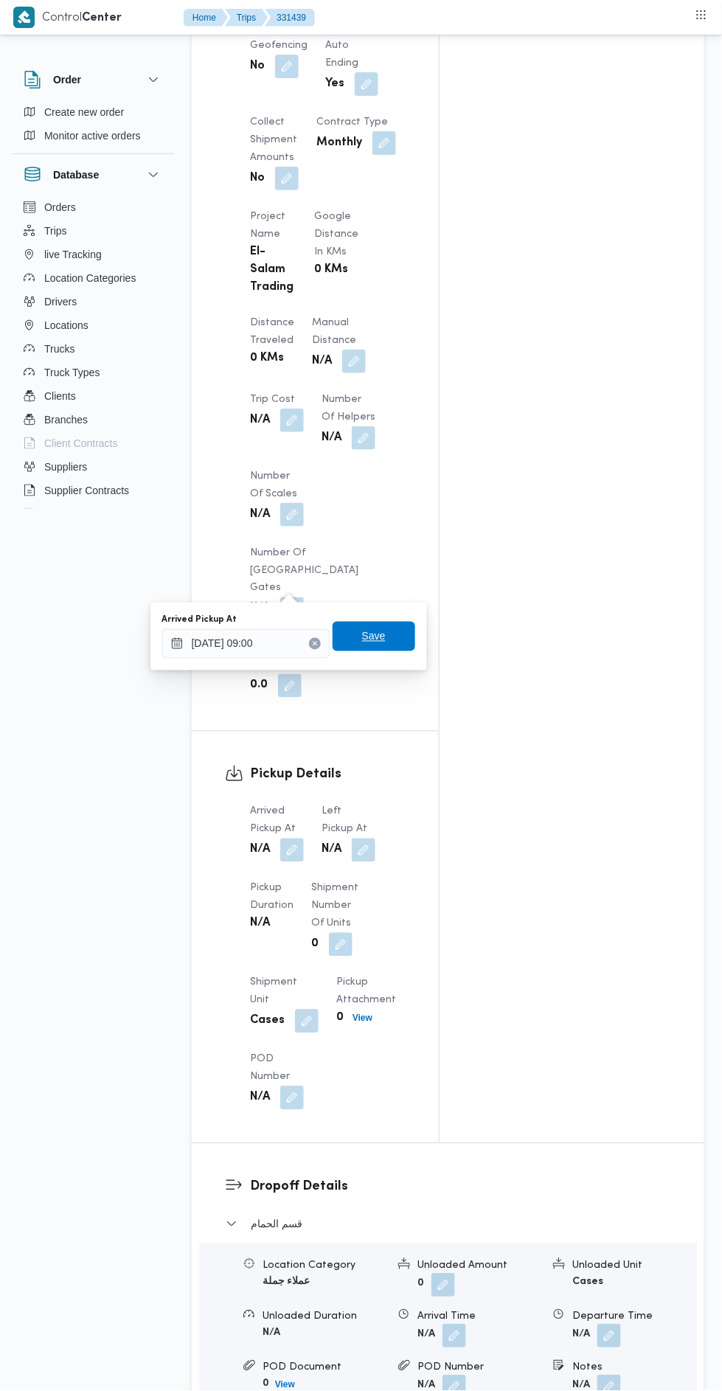
click at [361, 633] on span "Save" at bounding box center [374, 636] width 83 height 29
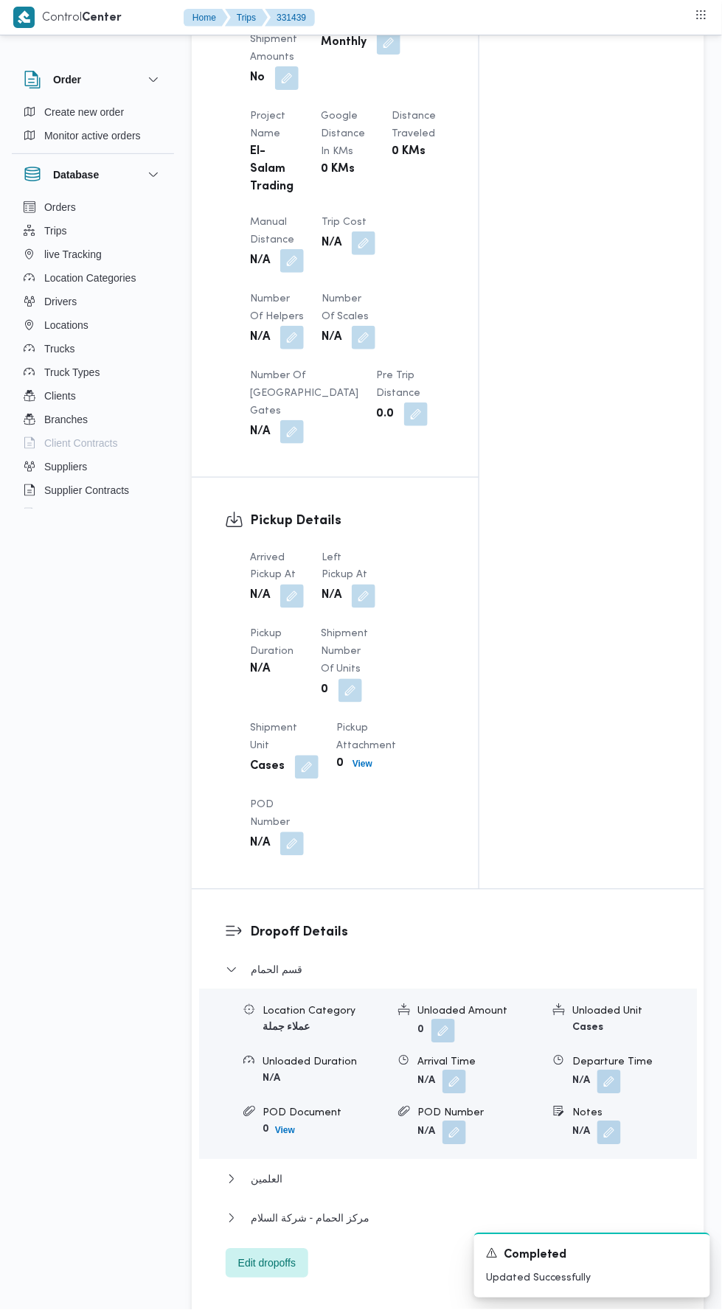
click at [359, 585] on button "button" at bounding box center [364, 597] width 24 height 24
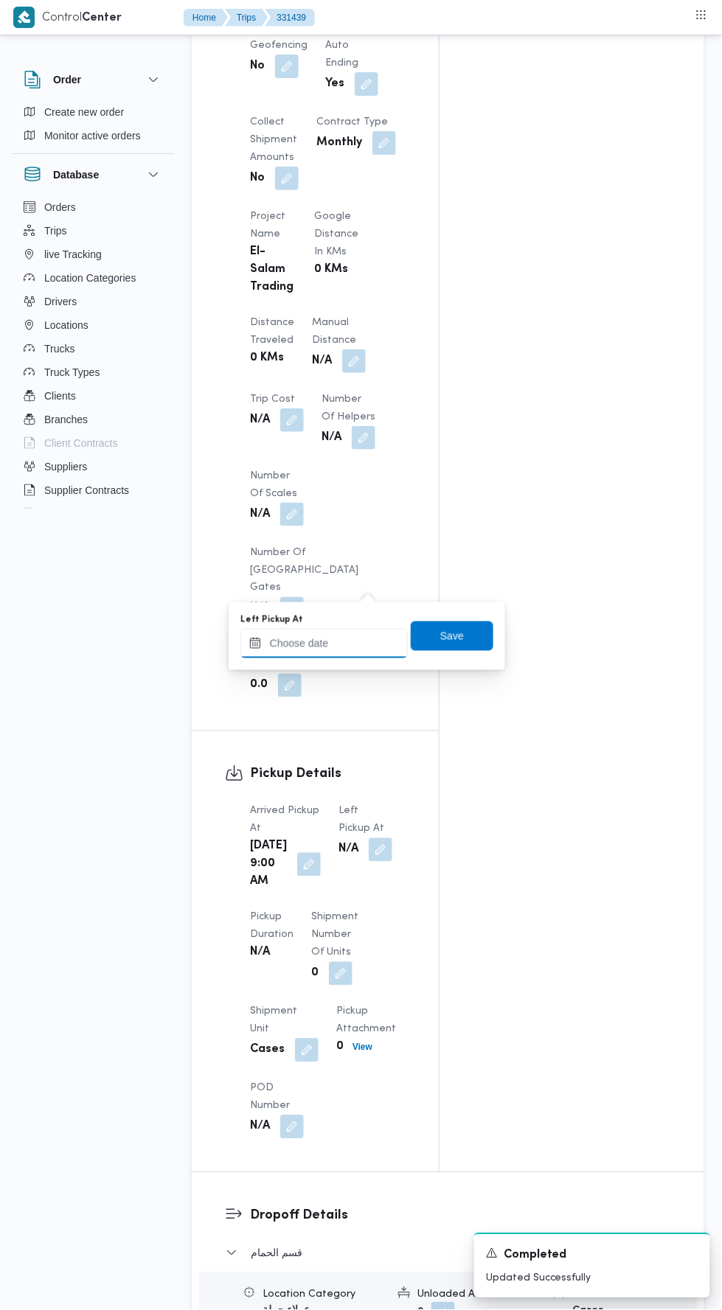
click at [309, 649] on input "Left Pickup At" at bounding box center [323, 643] width 167 height 29
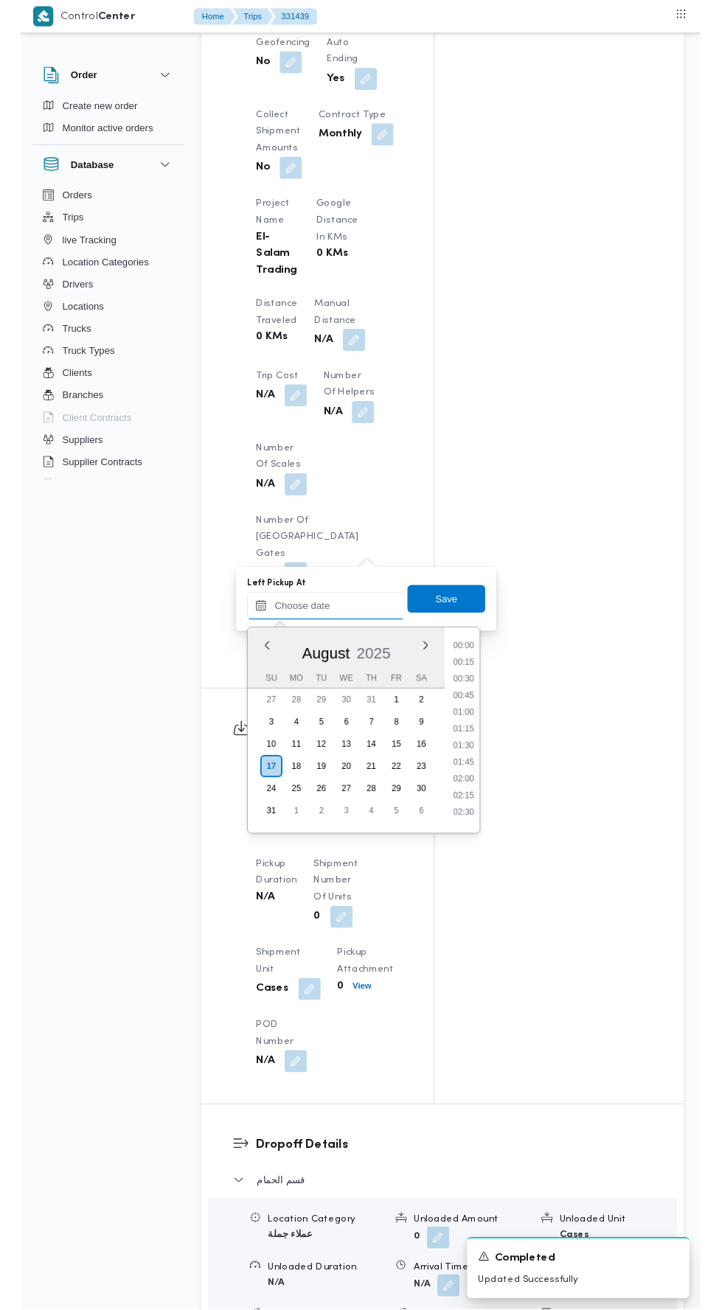
scroll to position [677, 0]
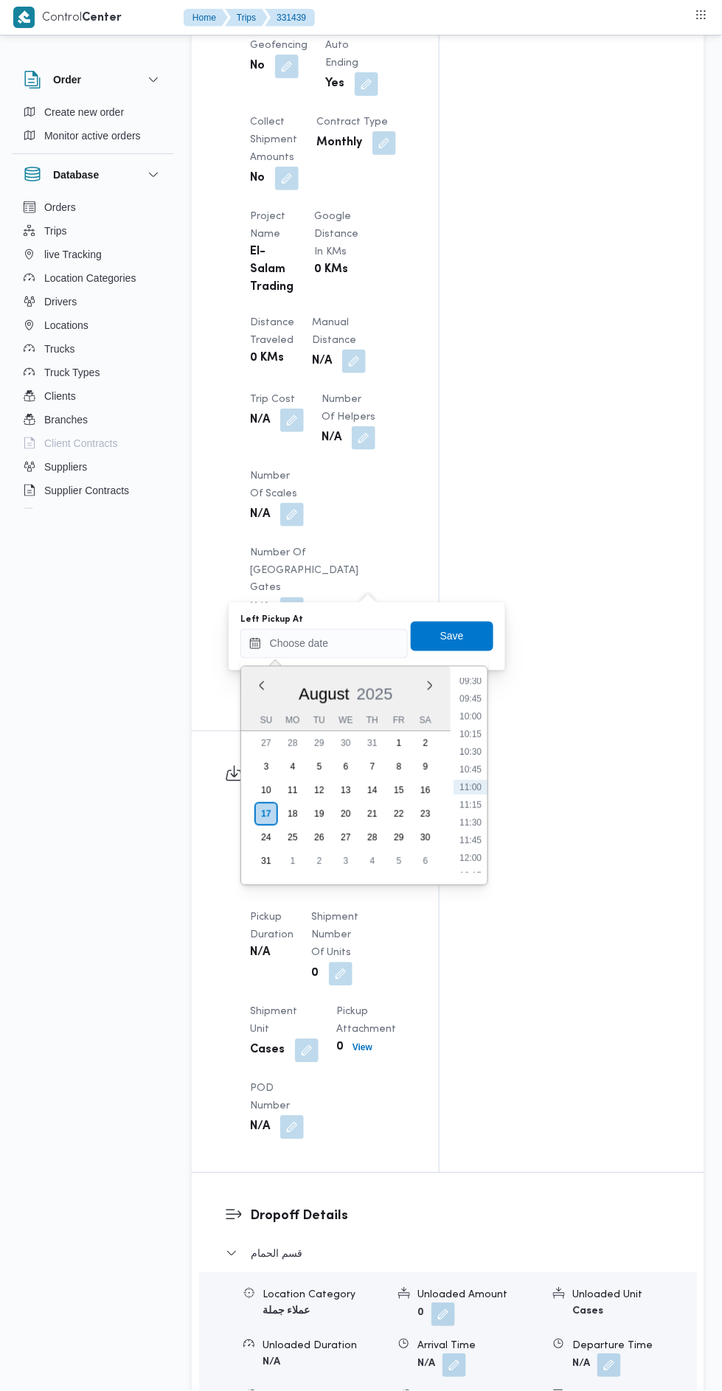
click at [459, 746] on li "10:30" at bounding box center [470, 752] width 34 height 15
type input "17/08/2025 10:30"
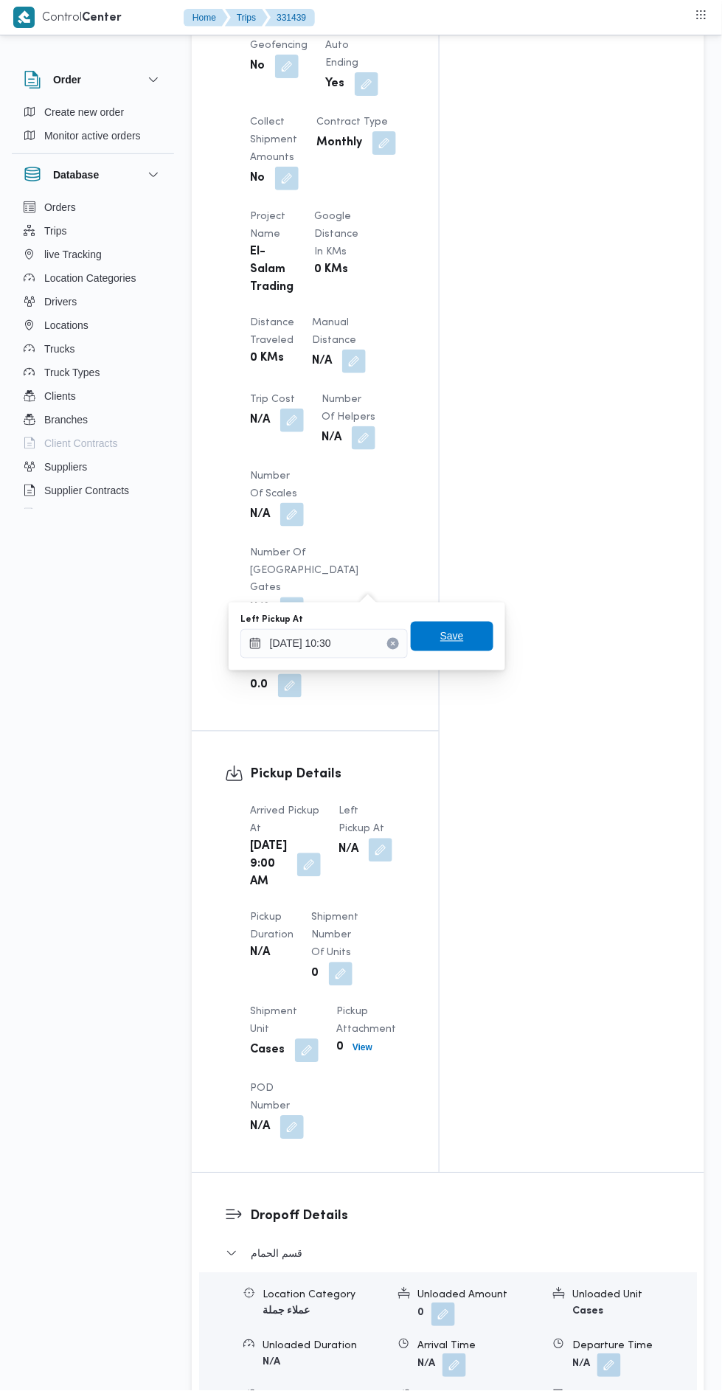
click at [444, 649] on span "Save" at bounding box center [452, 636] width 83 height 29
